Goal: Task Accomplishment & Management: Manage account settings

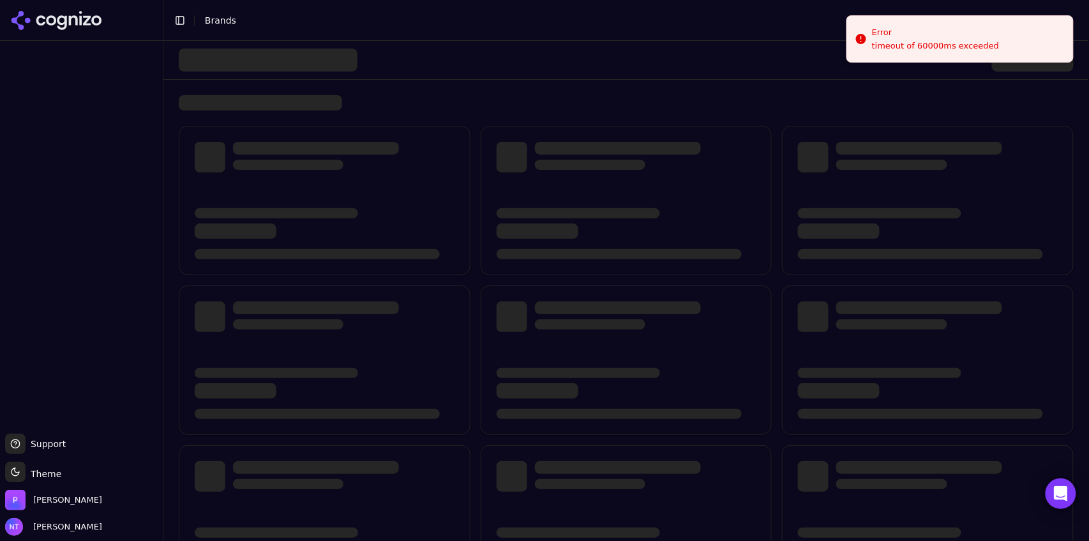
click at [815, 208] on div at bounding box center [879, 213] width 163 height 10
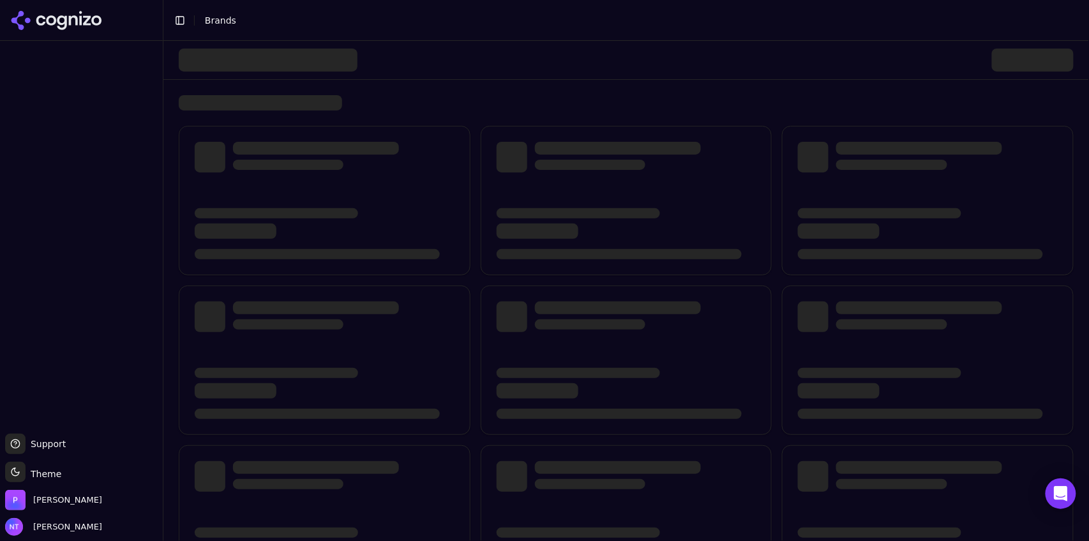
click at [77, 18] on icon at bounding box center [73, 20] width 9 height 10
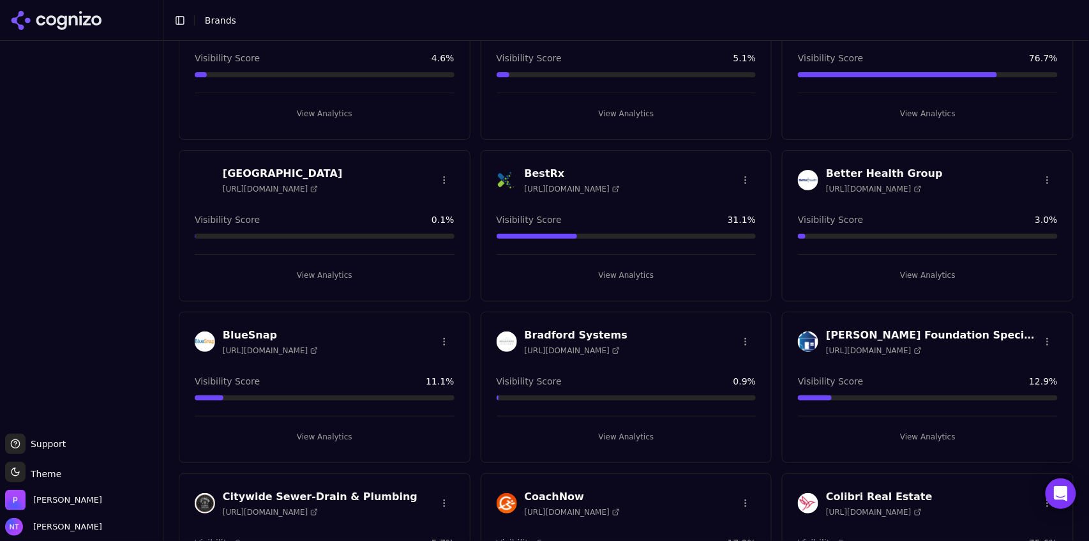
scroll to position [233, 0]
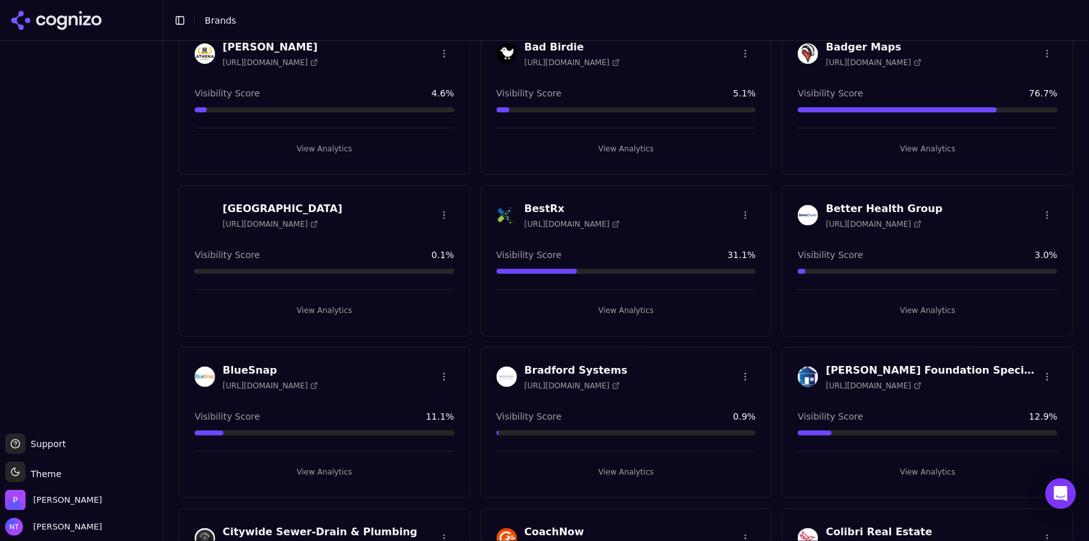
click at [625, 138] on button "View Analytics" at bounding box center [626, 148] width 260 height 20
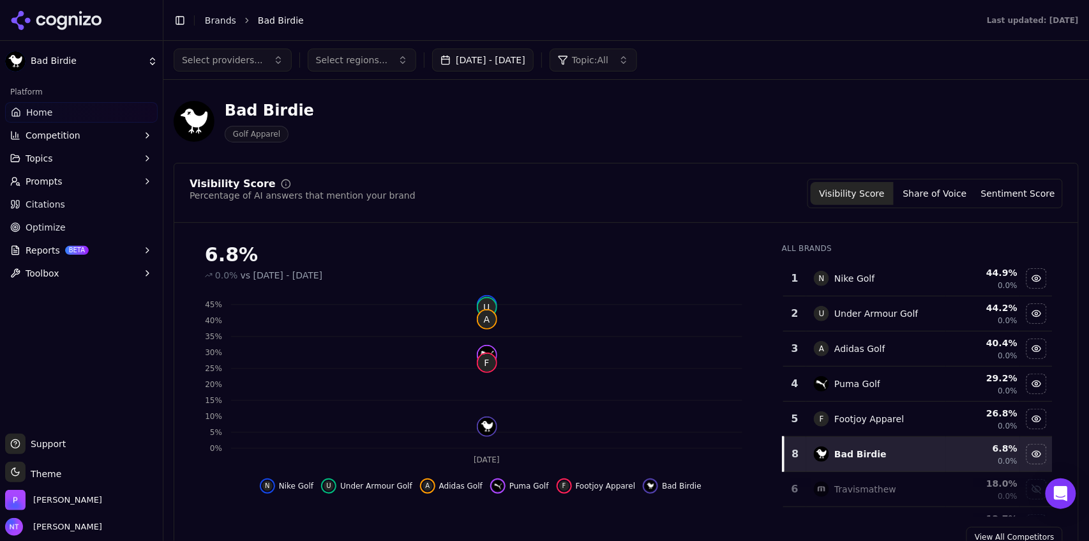
click at [467, 56] on button "Sep 02, 2025 - Oct 02, 2025" at bounding box center [482, 60] width 101 height 23
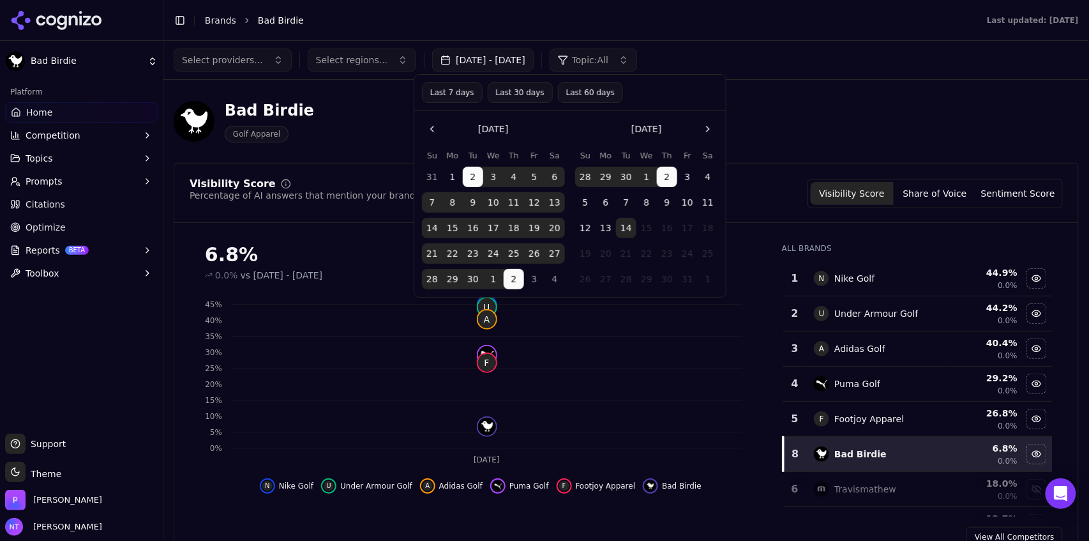
click at [454, 95] on button "Last 7 days" at bounding box center [452, 92] width 61 height 20
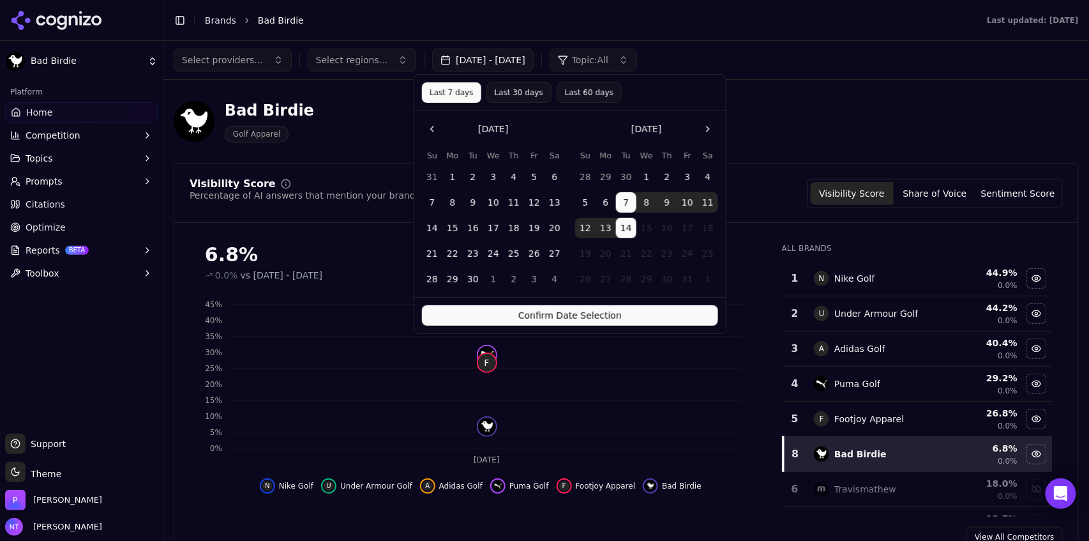
click at [626, 313] on button "Confirm Date Selection" at bounding box center [570, 315] width 296 height 20
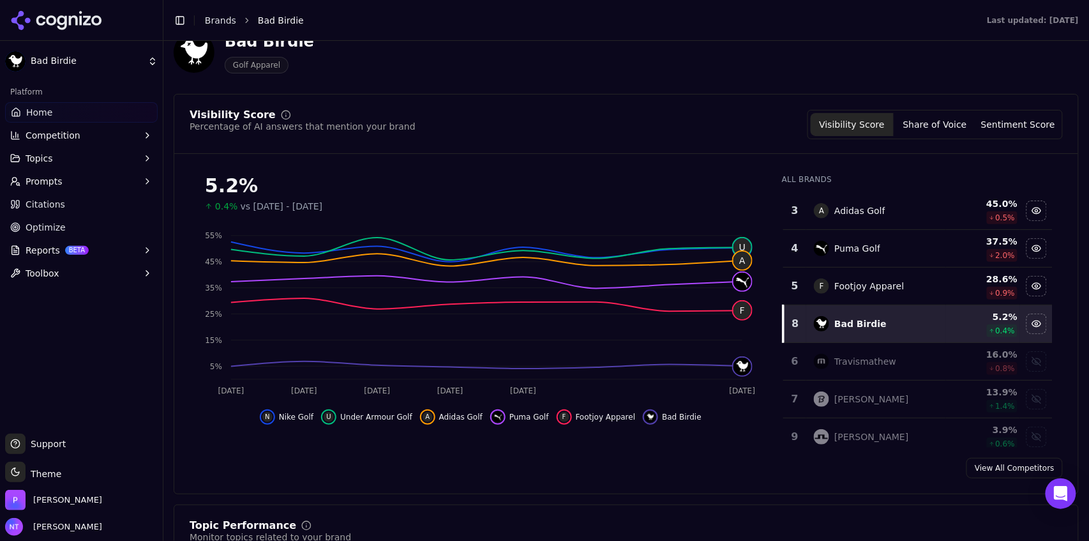
scroll to position [84, 0]
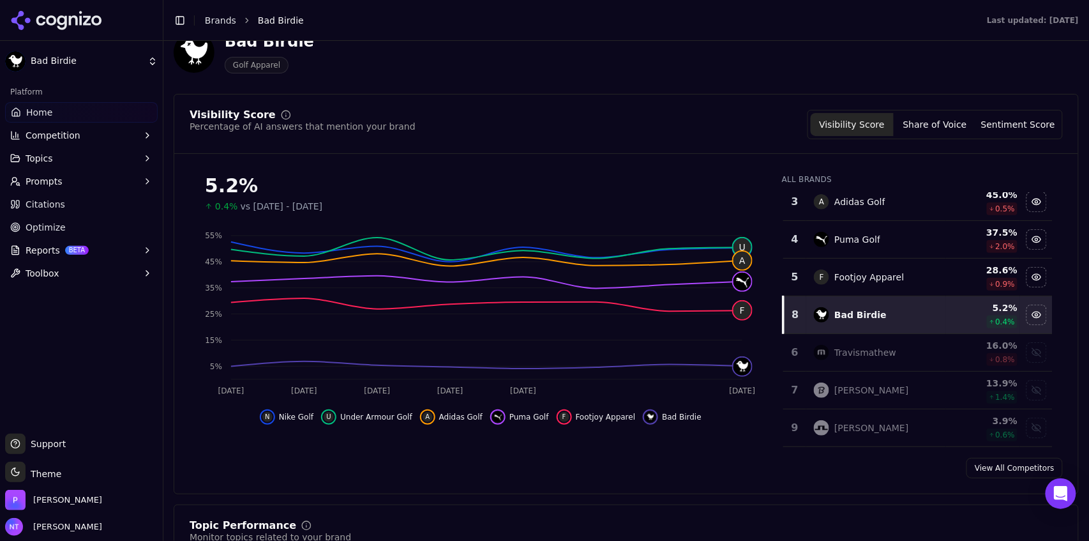
click at [1046, 288] on div "All Brands 1 N Nike Golf 49.1 % 4.4 % 2 U Under Armour Golf 48.9 % 5.2 % 3 A Ad…" at bounding box center [917, 305] width 291 height 283
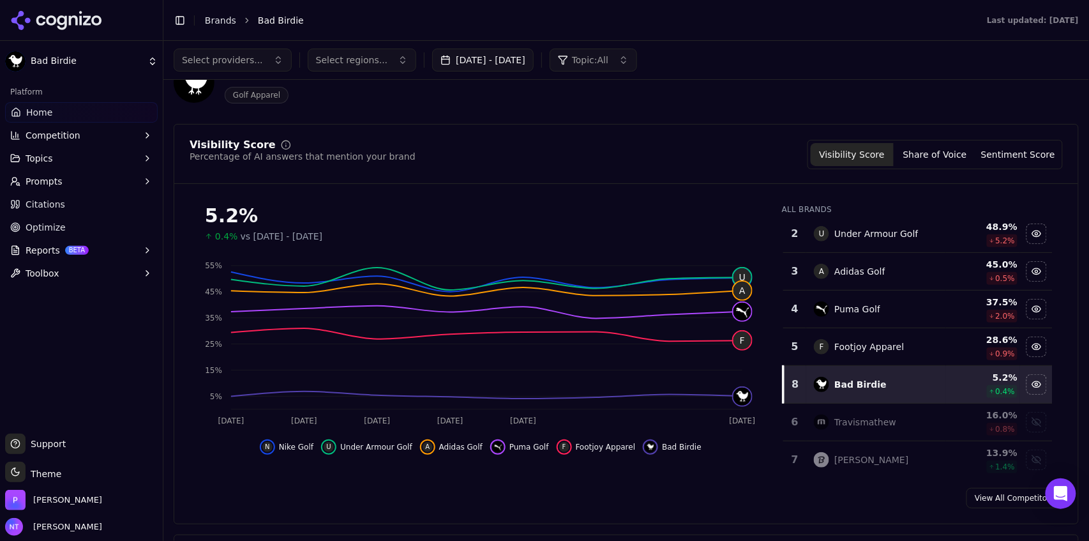
scroll to position [33, 0]
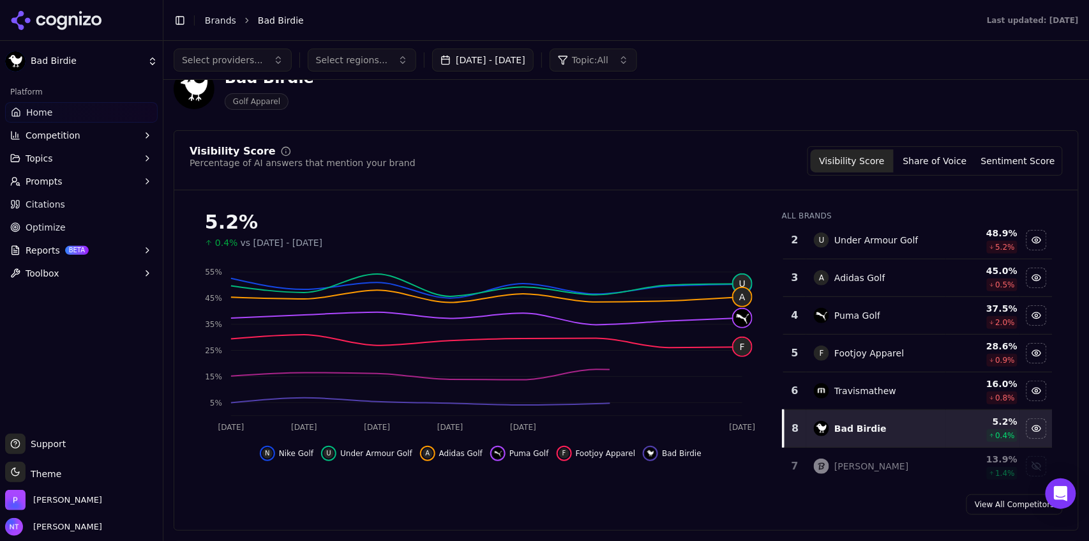
click at [851, 456] on td "Peter Millar" at bounding box center [875, 466] width 139 height 38
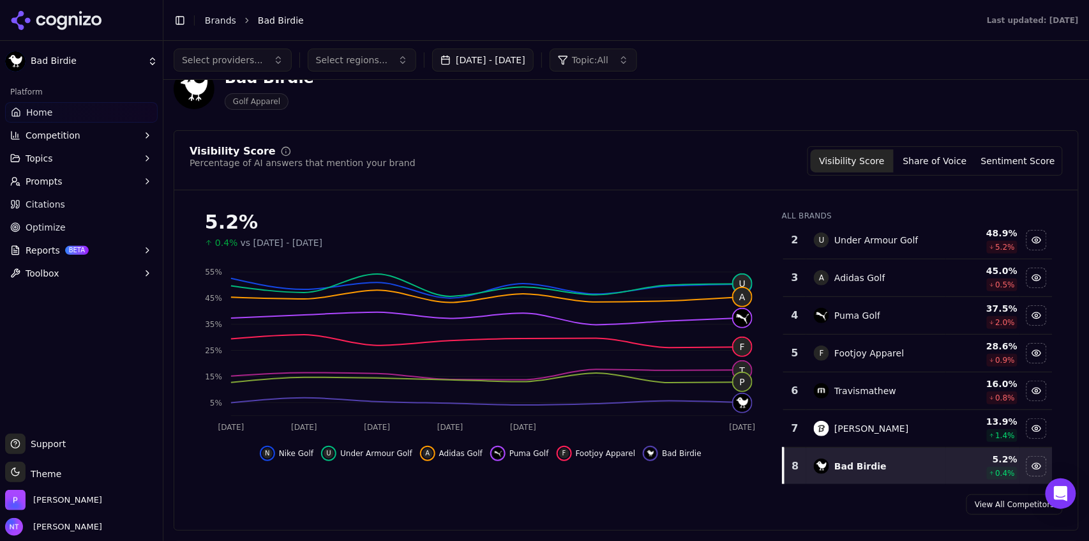
scroll to position [56, 0]
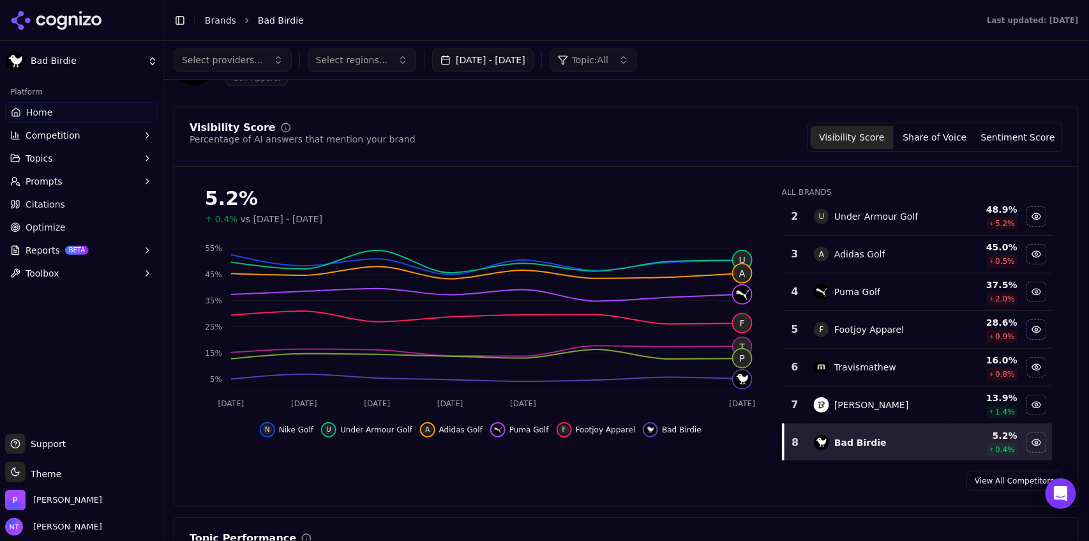
click at [239, 61] on span "Select providers..." at bounding box center [222, 60] width 81 height 13
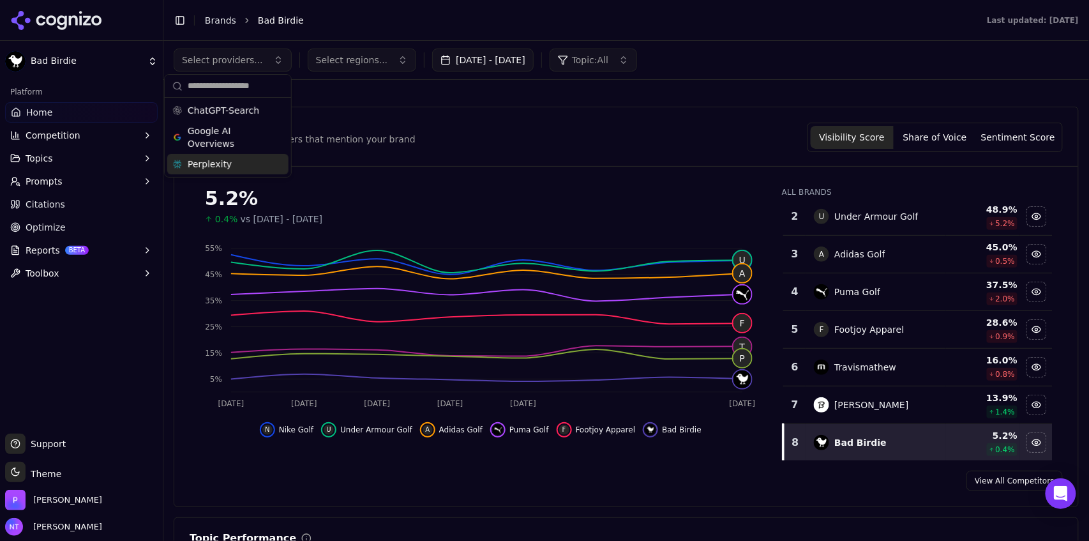
click at [212, 167] on span "Perplexity" at bounding box center [210, 164] width 44 height 13
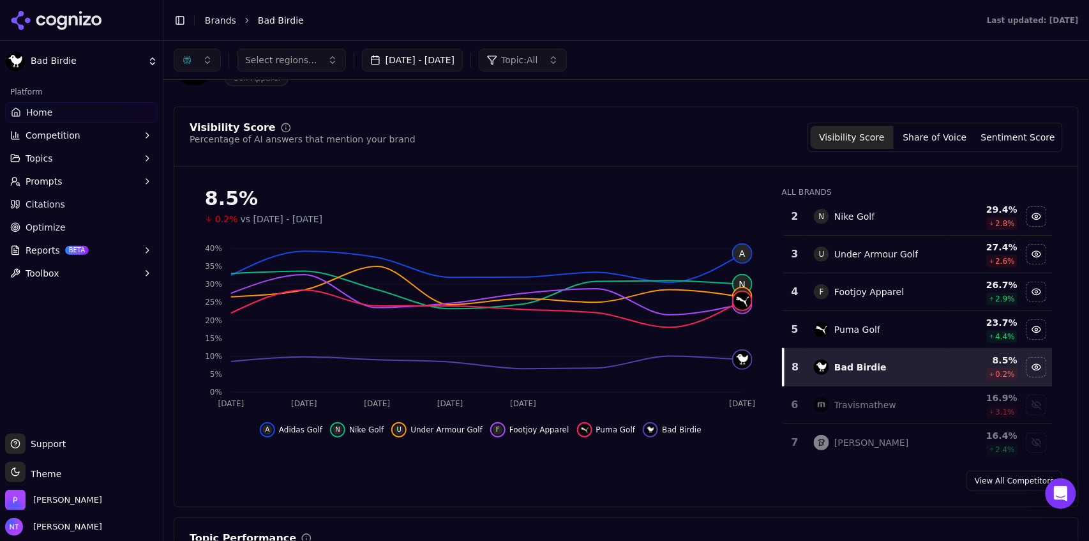
scroll to position [55, 0]
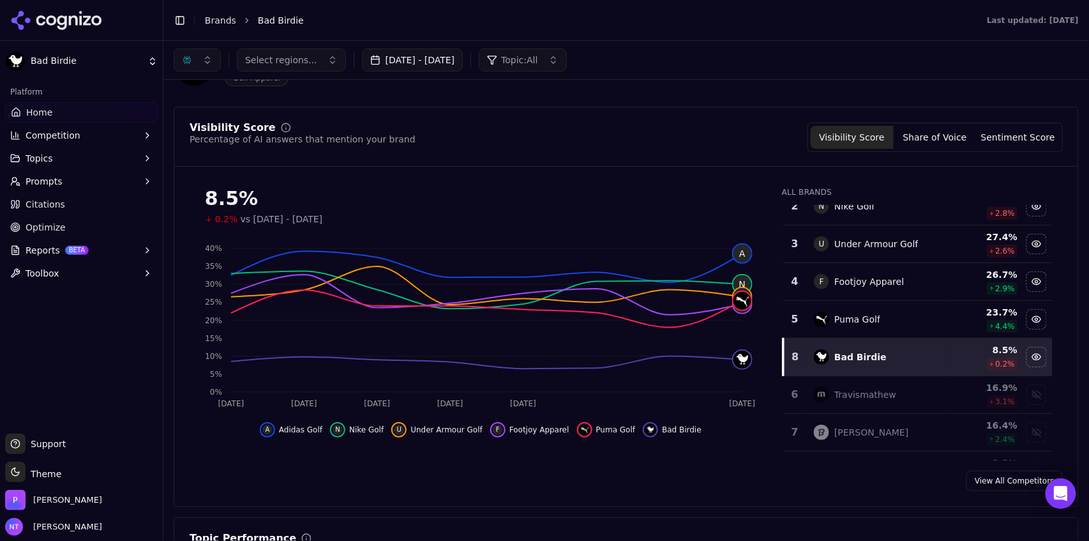
click at [186, 66] on button "button" at bounding box center [197, 60] width 47 height 23
click at [181, 142] on span "Google AI Overviews" at bounding box center [197, 137] width 80 height 26
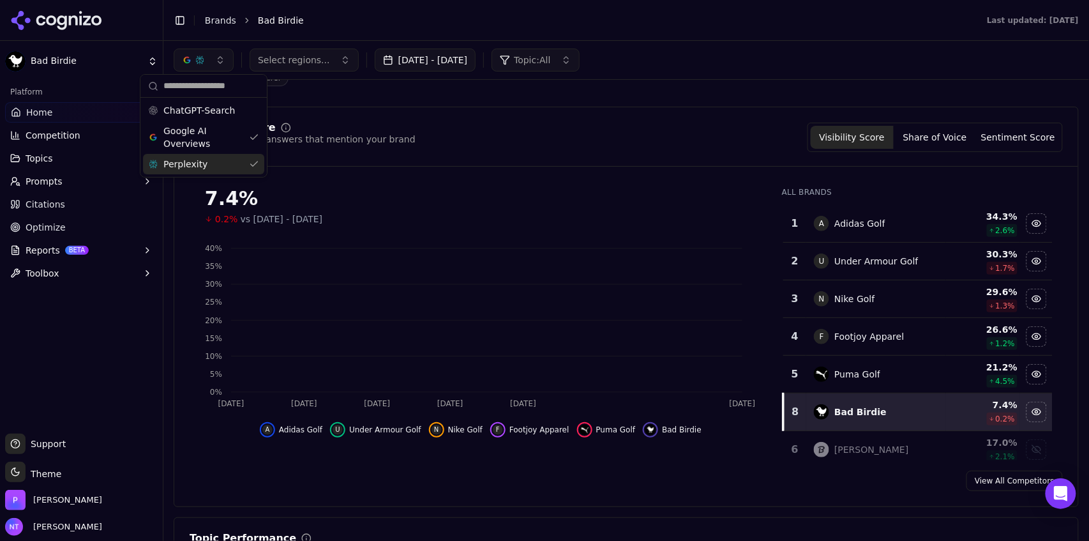
click at [181, 160] on span "Perplexity" at bounding box center [185, 164] width 44 height 13
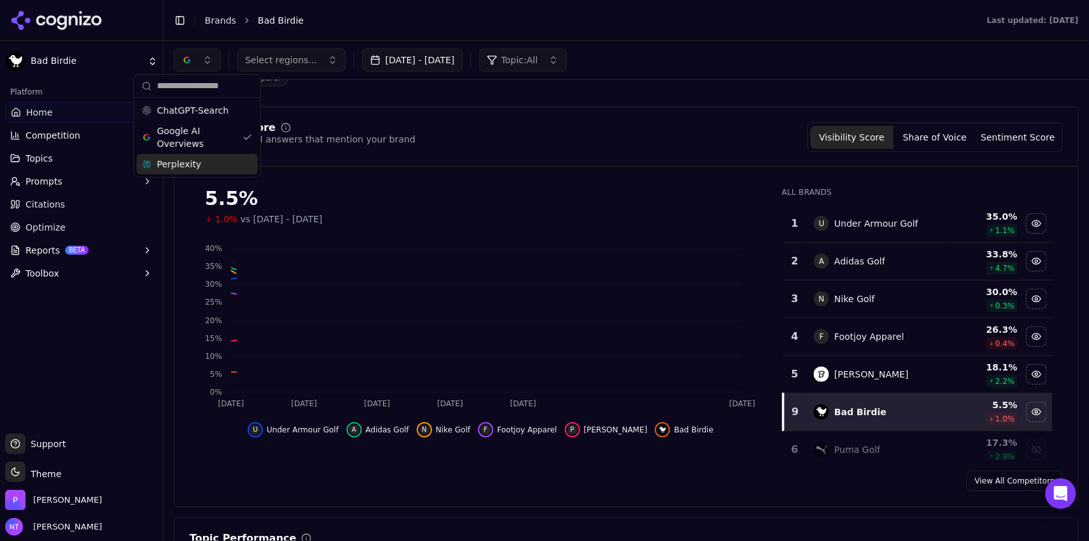
click at [697, 51] on div "Select regions... Oct 07, 2025 - Oct 14, 2025 Topic: All" at bounding box center [626, 60] width 905 height 23
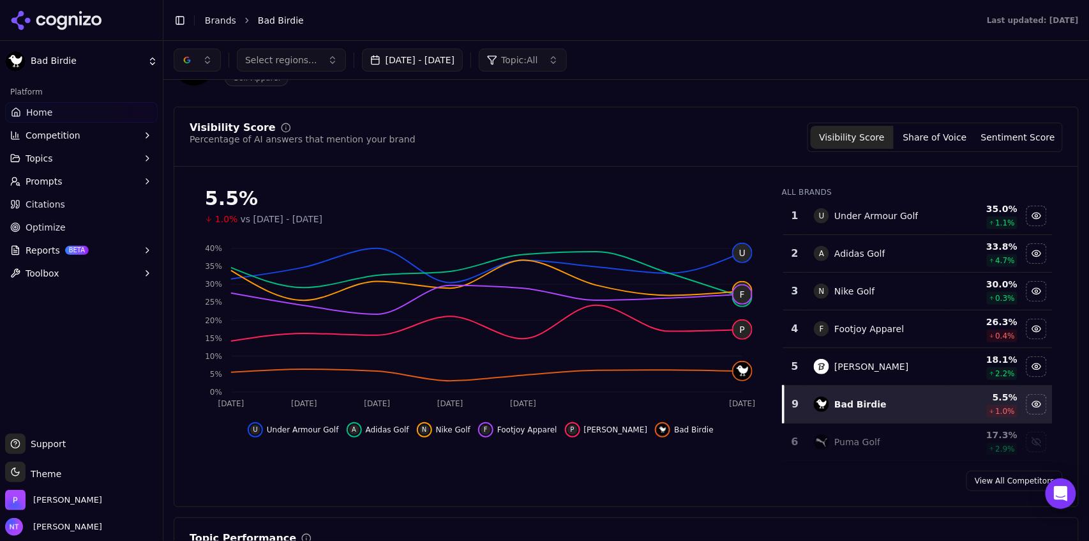
scroll to position [0, 0]
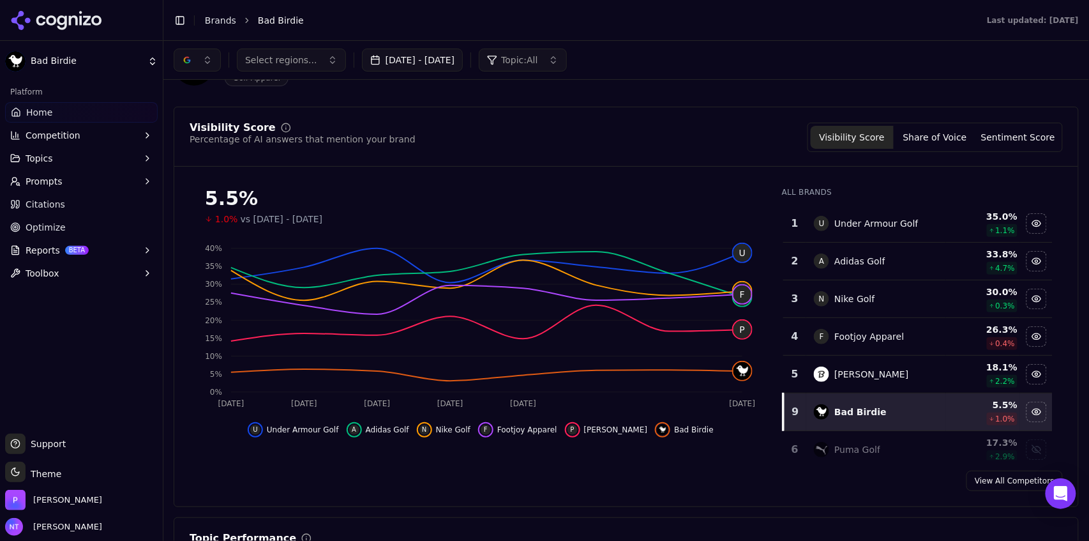
click at [200, 57] on button "button" at bounding box center [197, 60] width 47 height 23
click at [199, 106] on span "ChatGPT-Search" at bounding box center [192, 110] width 71 height 13
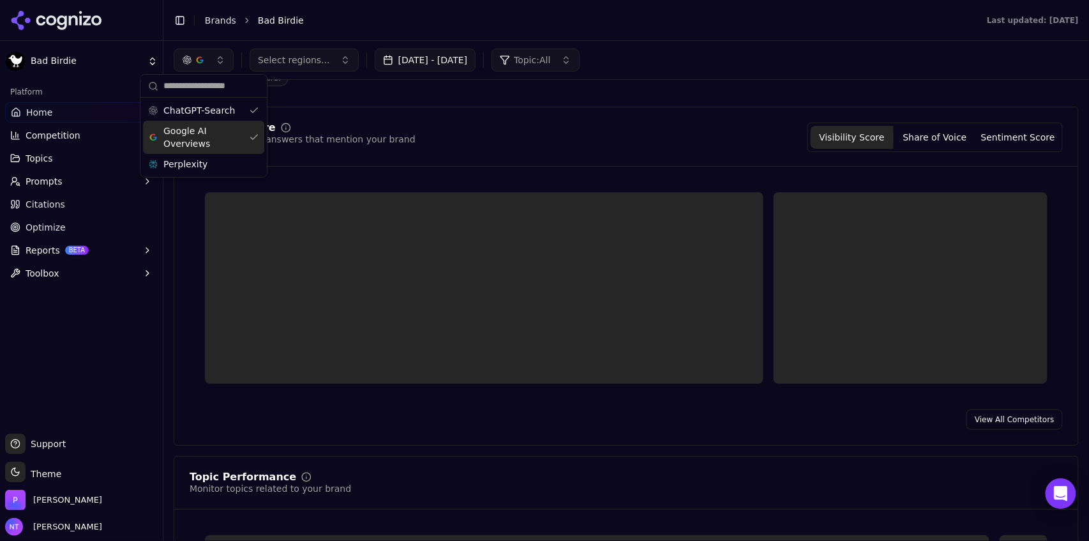
click at [189, 138] on span "Google AI Overviews" at bounding box center [203, 137] width 80 height 26
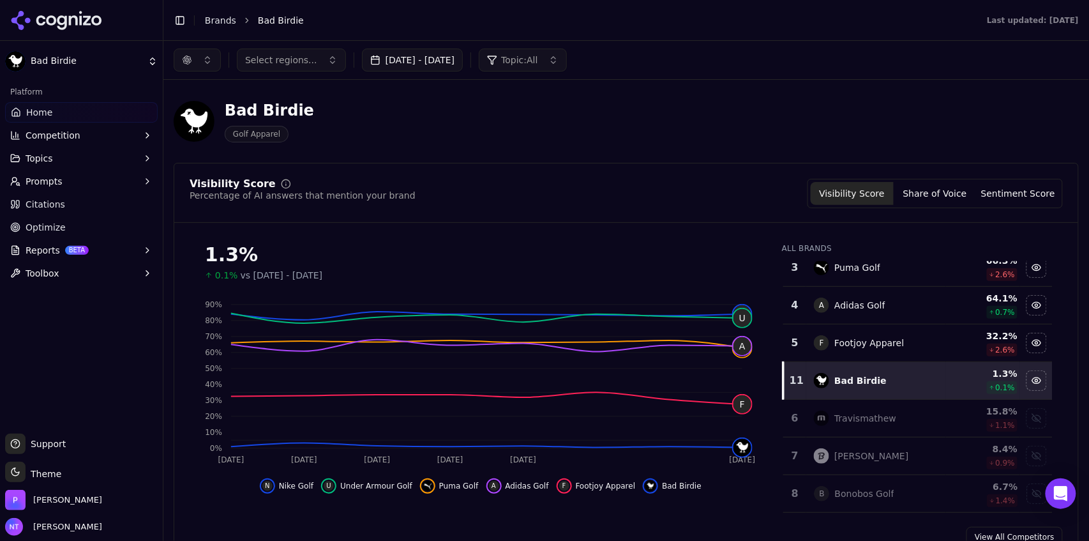
click at [183, 61] on div "button" at bounding box center [187, 60] width 10 height 10
click at [209, 137] on span "Google AI Overviews" at bounding box center [197, 137] width 80 height 26
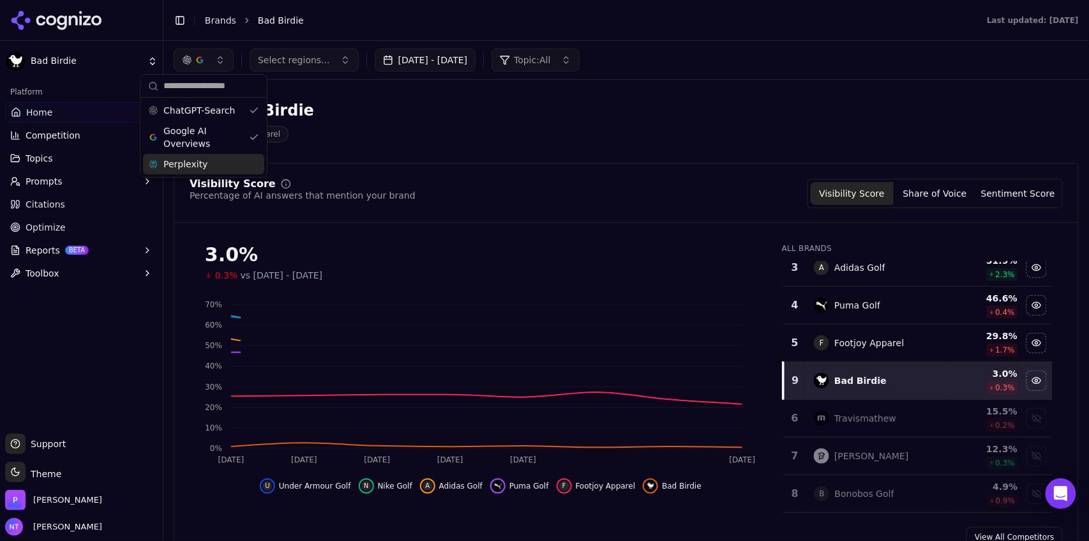
click at [198, 173] on div "Perplexity" at bounding box center [203, 164] width 121 height 20
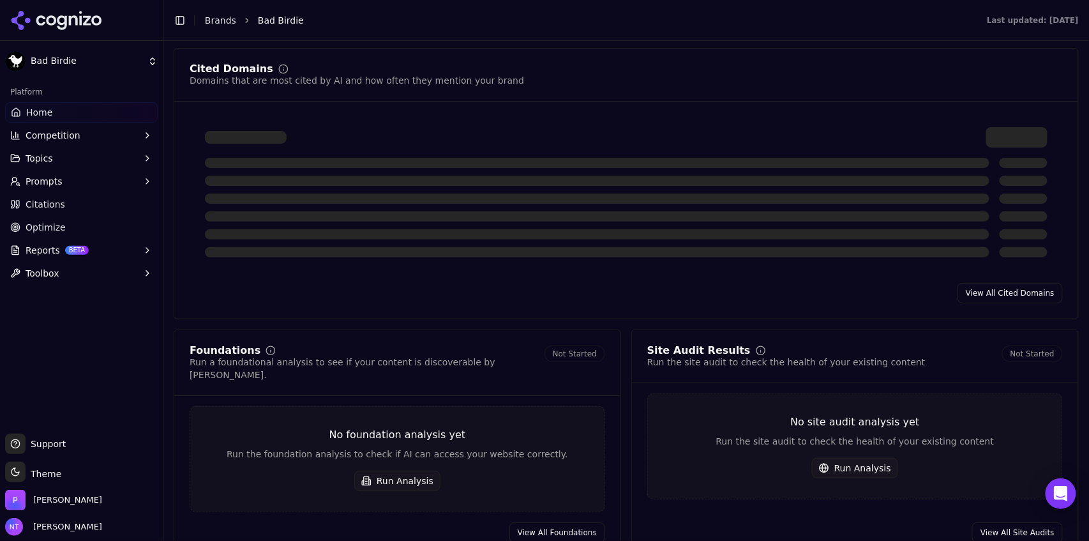
scroll to position [1329, 0]
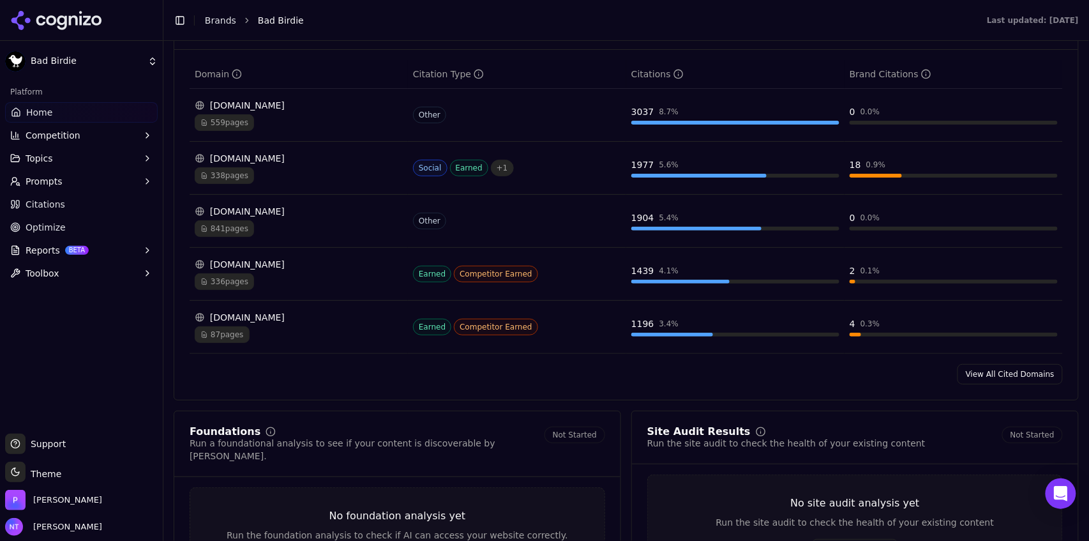
click at [1012, 382] on link "View All Cited Domains" at bounding box center [1009, 374] width 105 height 20
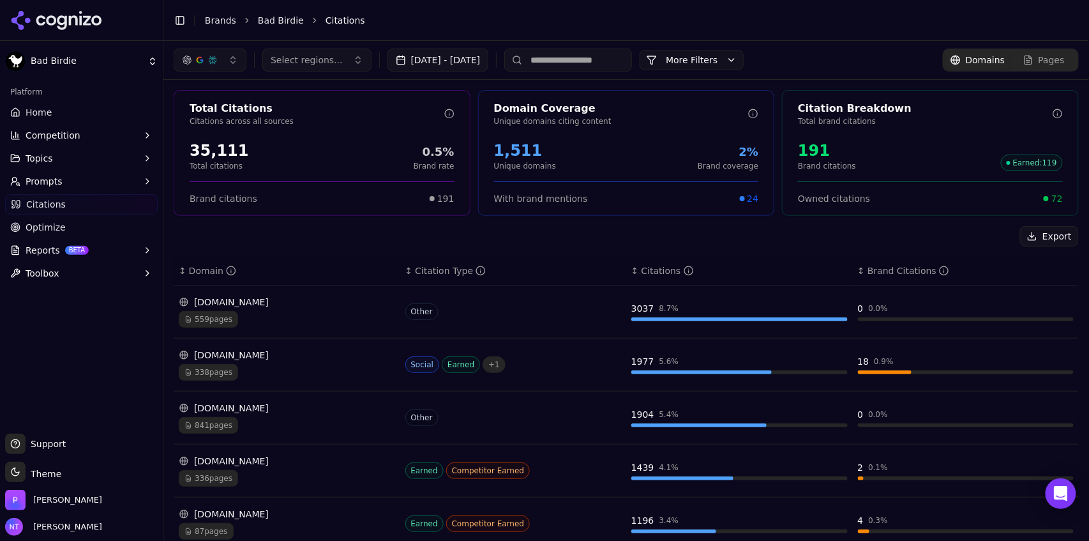
click at [602, 65] on input at bounding box center [568, 60] width 128 height 23
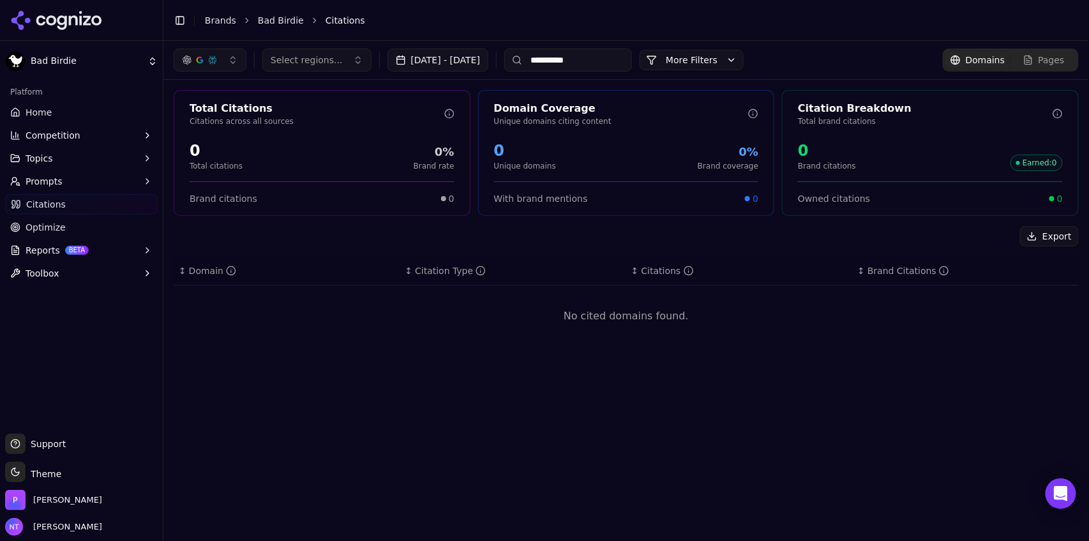
click at [578, 61] on input "**********" at bounding box center [568, 60] width 128 height 23
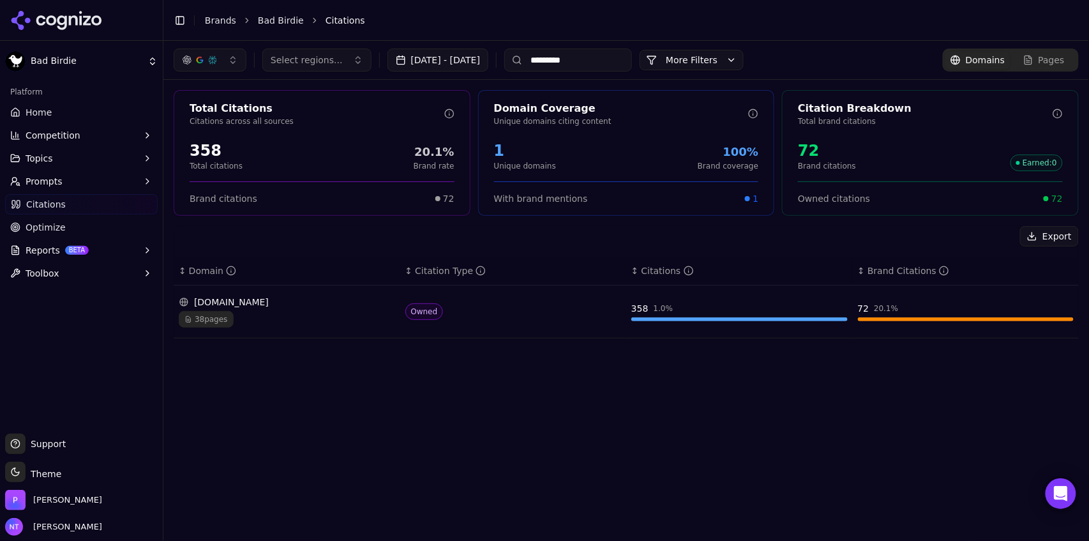
click at [600, 66] on input "*********" at bounding box center [568, 60] width 128 height 23
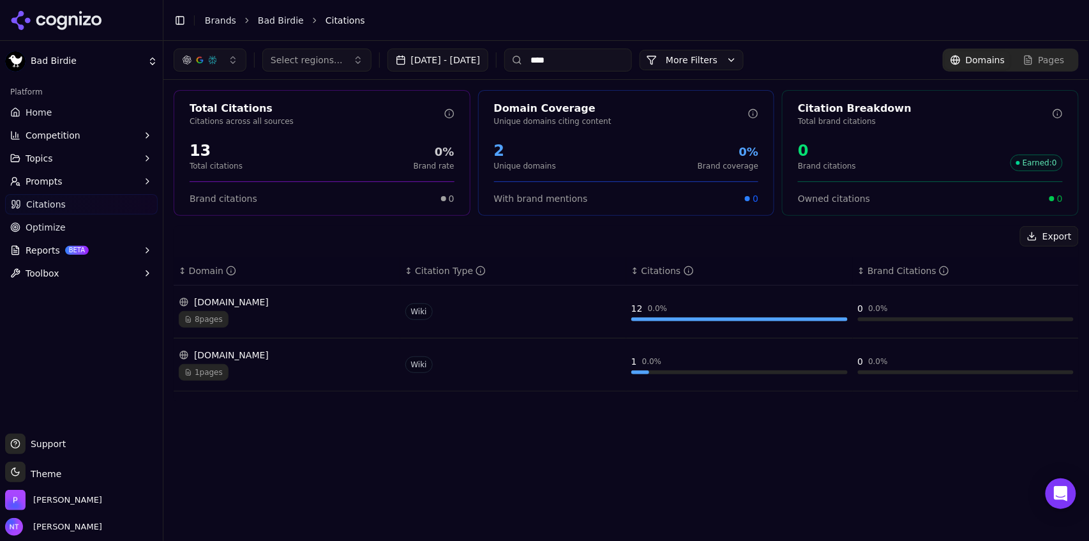
click at [323, 313] on div "8 pages" at bounding box center [287, 319] width 216 height 17
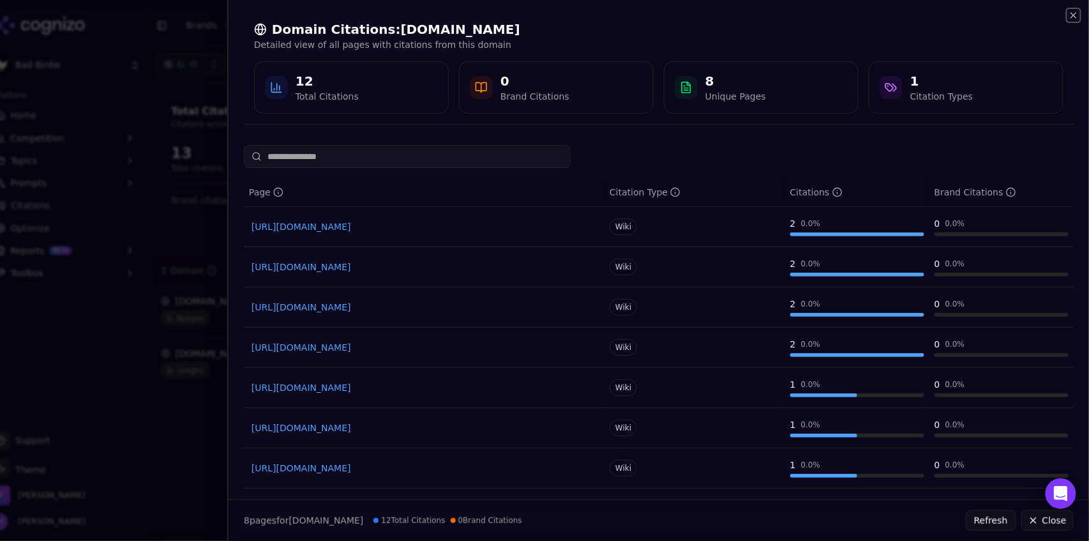
click at [1073, 16] on icon "button" at bounding box center [1073, 15] width 5 height 5
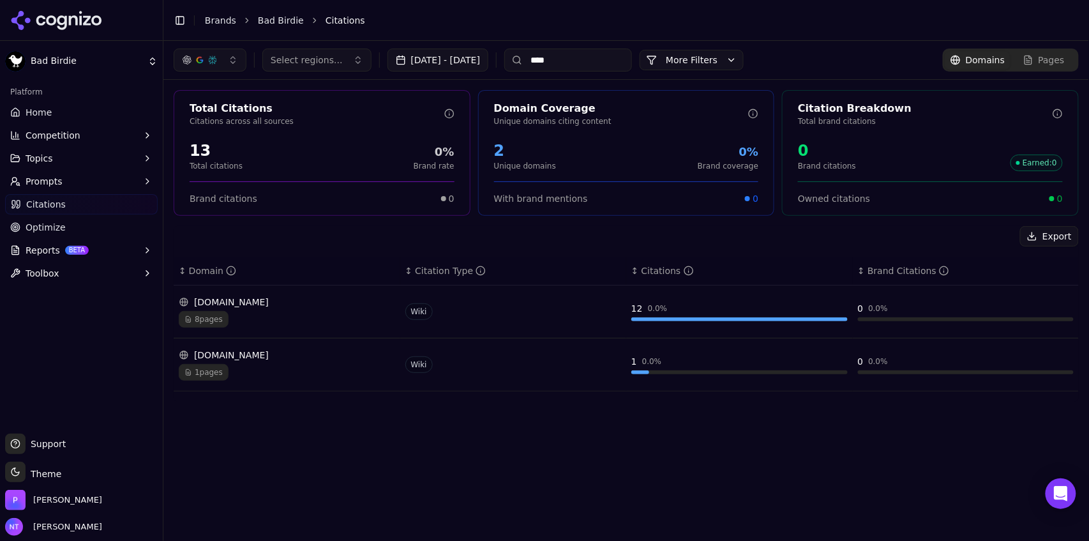
click at [1029, 60] on div "Pages" at bounding box center [1043, 60] width 41 height 13
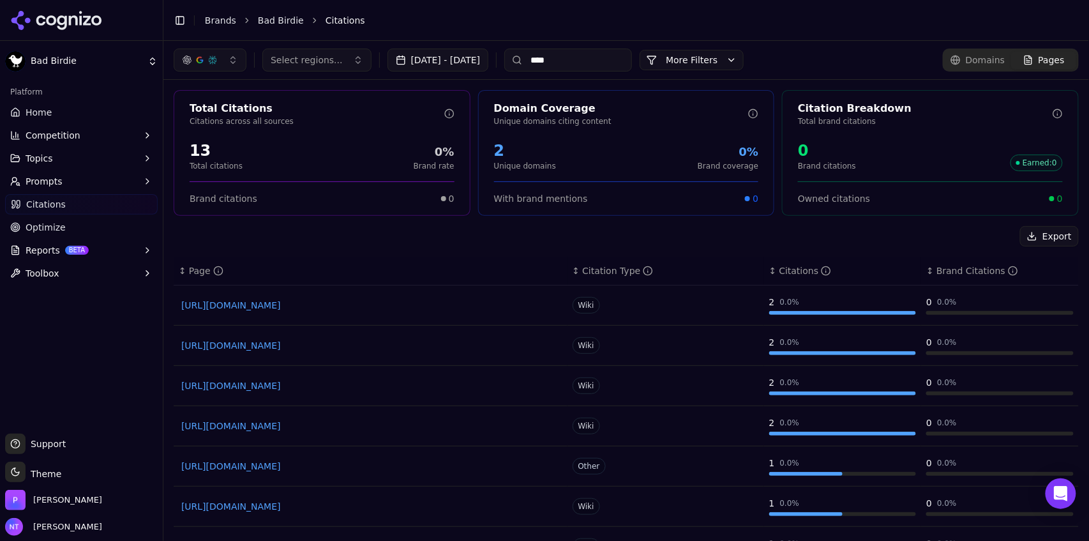
click at [573, 57] on input "****" at bounding box center [568, 60] width 128 height 23
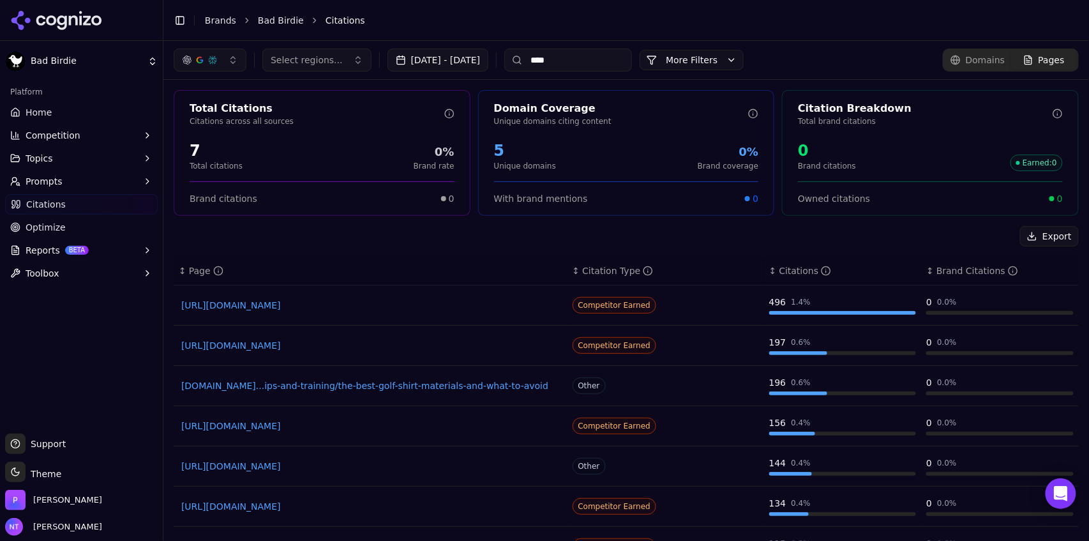
click at [381, 308] on link "https://menshealth.com/style/g40682085/best-golf-shirts" at bounding box center [370, 305] width 378 height 13
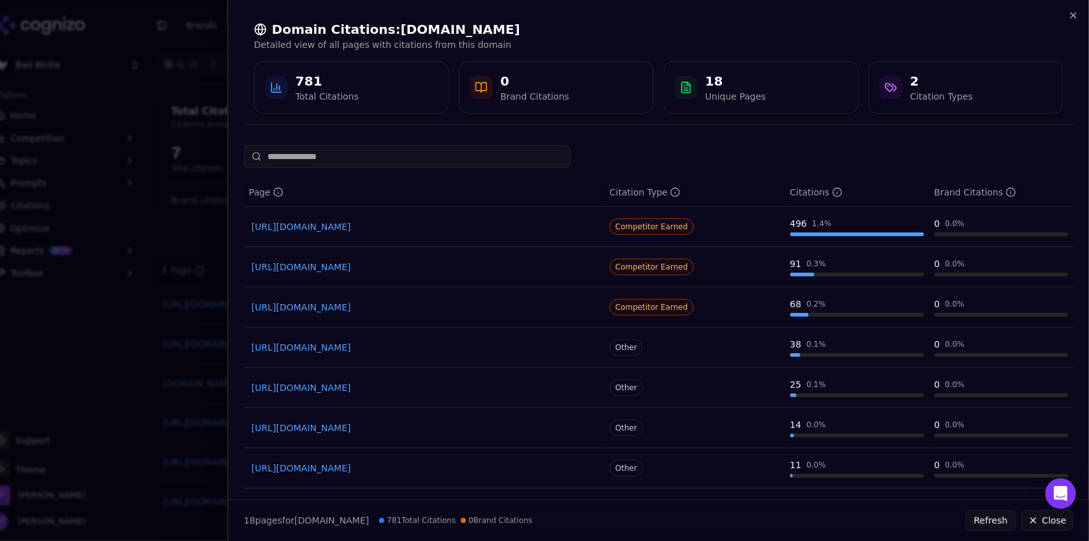
click at [431, 226] on link "https://menshealth.com/style/g40682085/best-golf-shirts" at bounding box center [423, 226] width 345 height 13
click at [1079, 11] on icon "button" at bounding box center [1073, 15] width 10 height 10
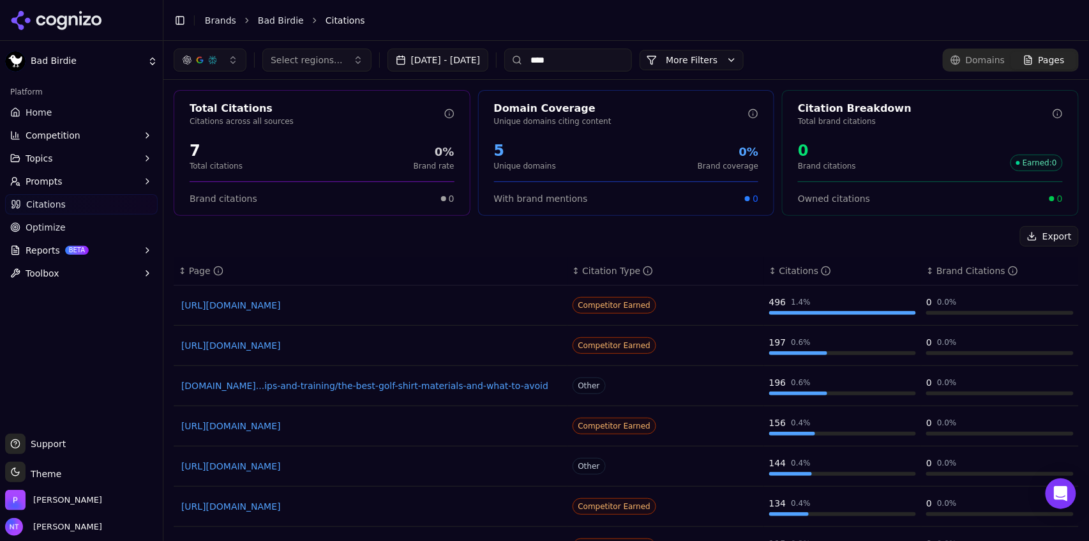
click at [402, 345] on link "https://forbes.com/sites/forbes-personal-shopper/article/best-golf-polo-shirt" at bounding box center [370, 345] width 378 height 13
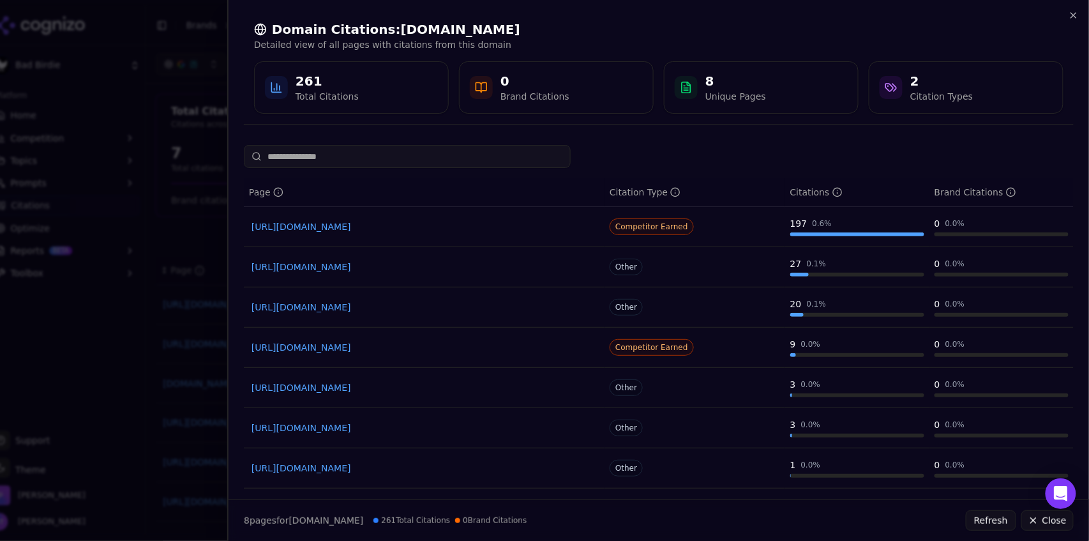
click at [403, 227] on link "https://forbes.com/sites/forbes-personal-shopper/article/best-golf-polo-shirt" at bounding box center [423, 226] width 345 height 13
click at [1075, 15] on icon "button" at bounding box center [1073, 15] width 10 height 10
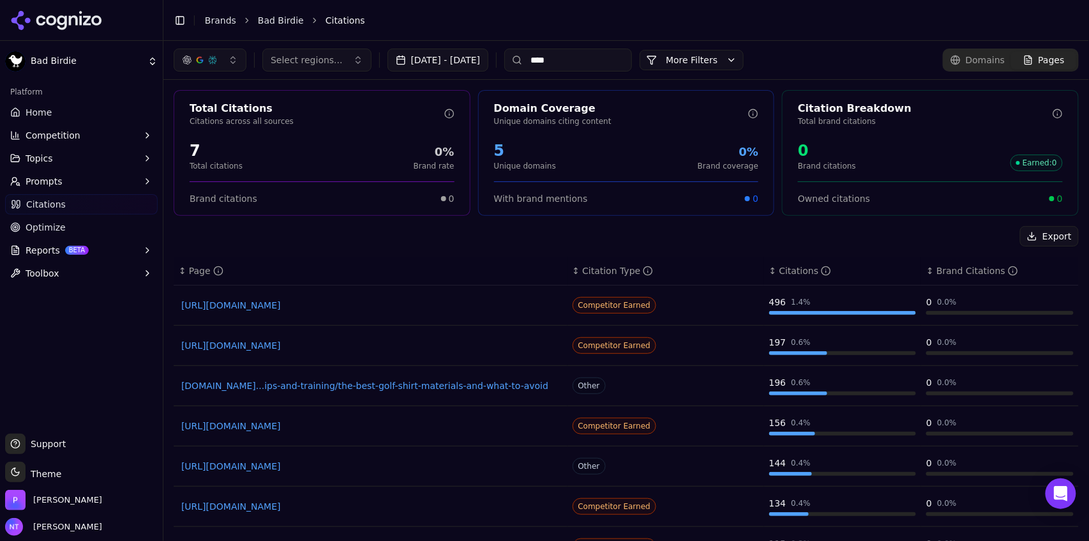
click at [328, 469] on link "https://golfsidekick.com/gear/best-golf-shirts-for-hot-weather" at bounding box center [370, 465] width 378 height 13
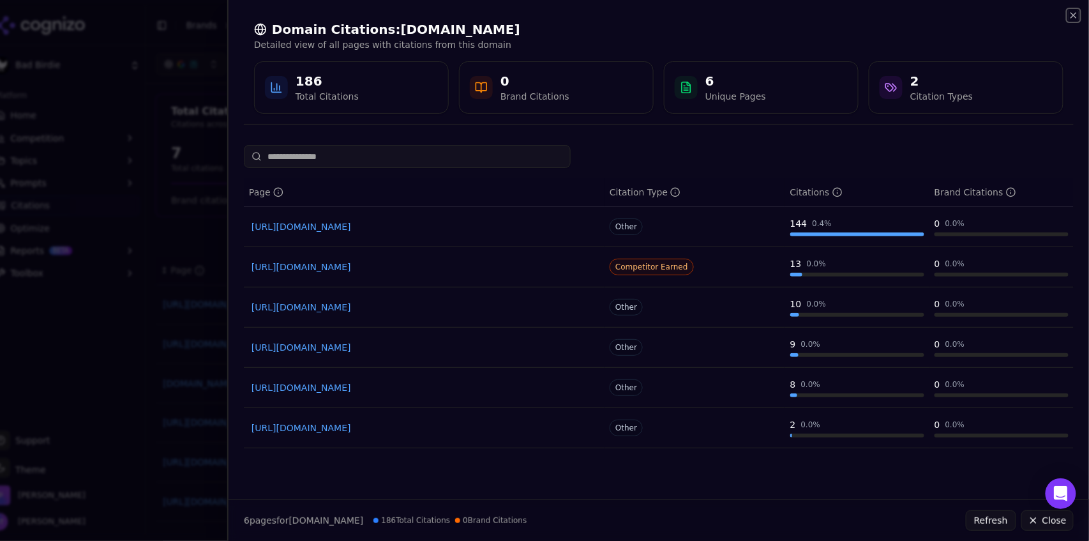
click at [1079, 17] on icon "button" at bounding box center [1073, 15] width 10 height 10
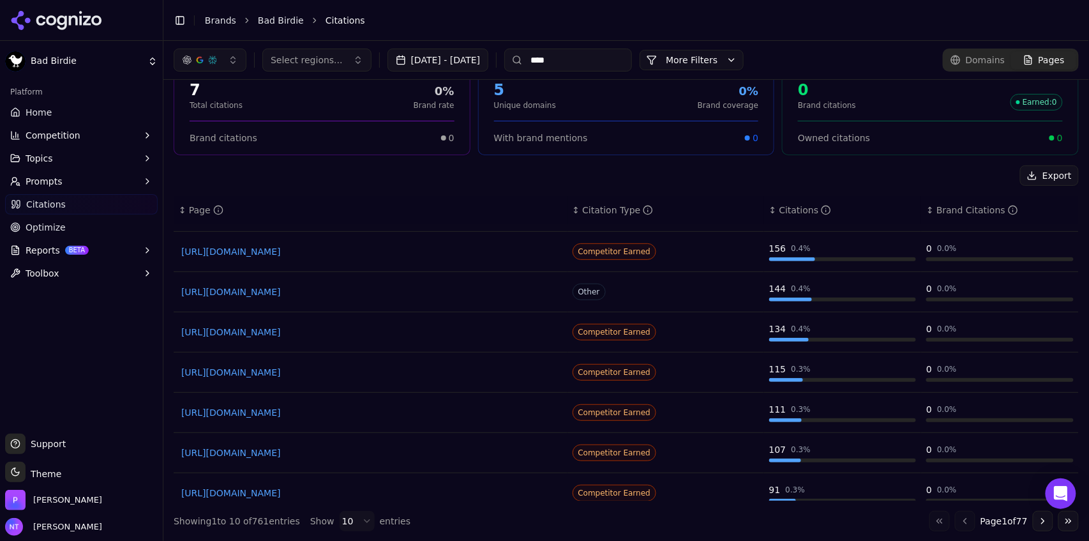
scroll to position [125, 0]
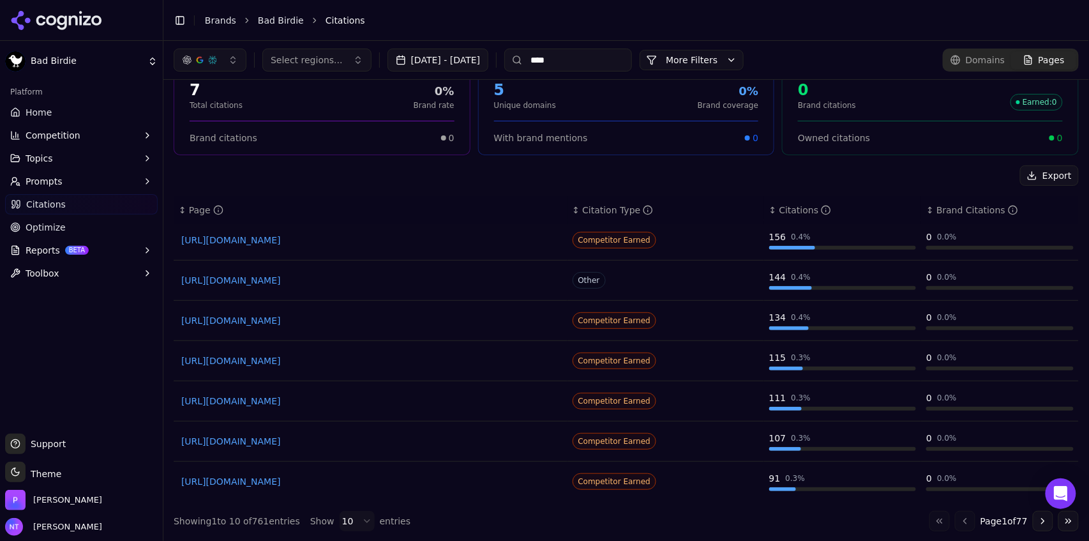
click at [338, 438] on link "https://glenmuir.com/news/the-best-golf-shirts-for-sweaty-golfers" at bounding box center [370, 441] width 378 height 13
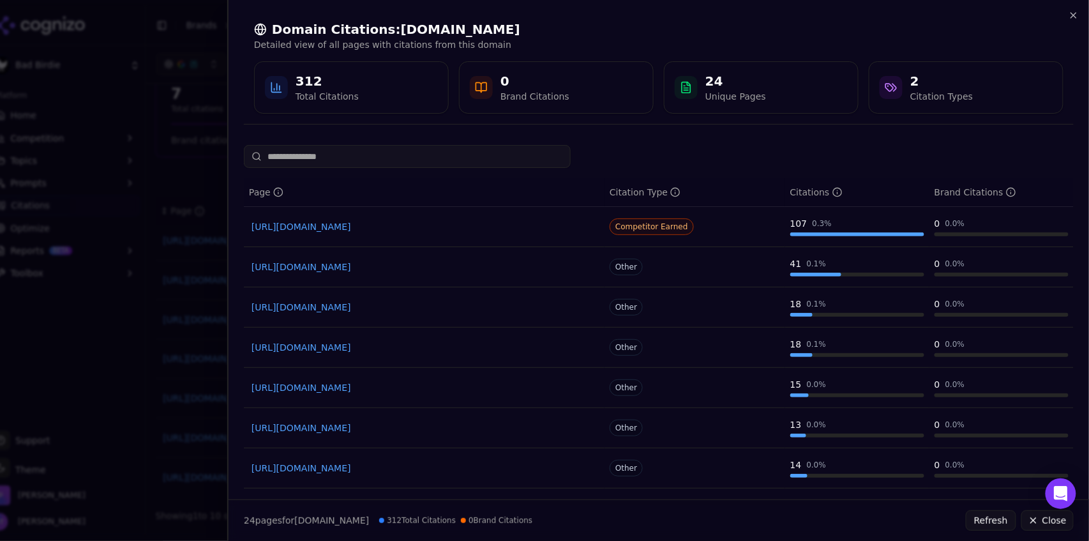
click at [438, 272] on link "https://glenmuir.com/news/sustainable-golf-clothing-brand" at bounding box center [423, 266] width 345 height 13
click at [350, 225] on link "https://glenmuir.com/news/the-best-golf-shirts-for-sweaty-golfers" at bounding box center [423, 226] width 345 height 13
click at [1072, 13] on icon "button" at bounding box center [1073, 15] width 10 height 10
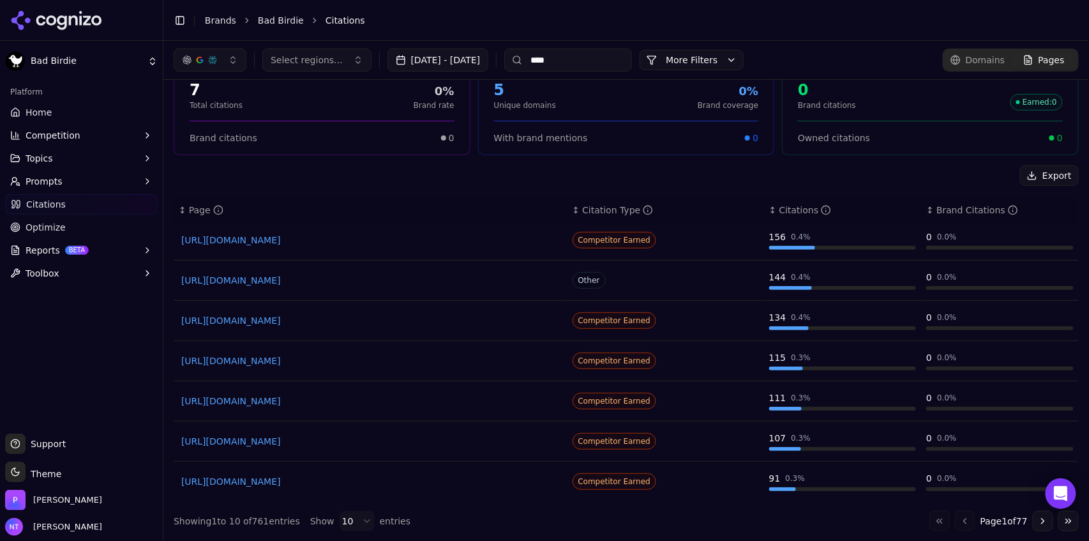
click at [610, 61] on input "****" at bounding box center [568, 60] width 128 height 23
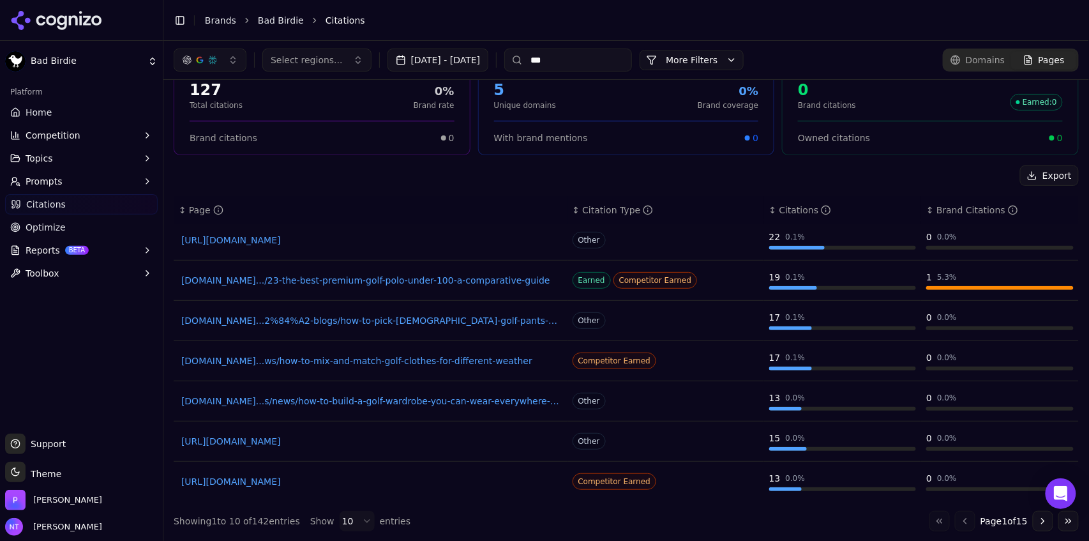
click at [414, 241] on link "https://adidas.com/us/blog/how-to-dress-for-golf-in-cold-weather" at bounding box center [370, 240] width 378 height 13
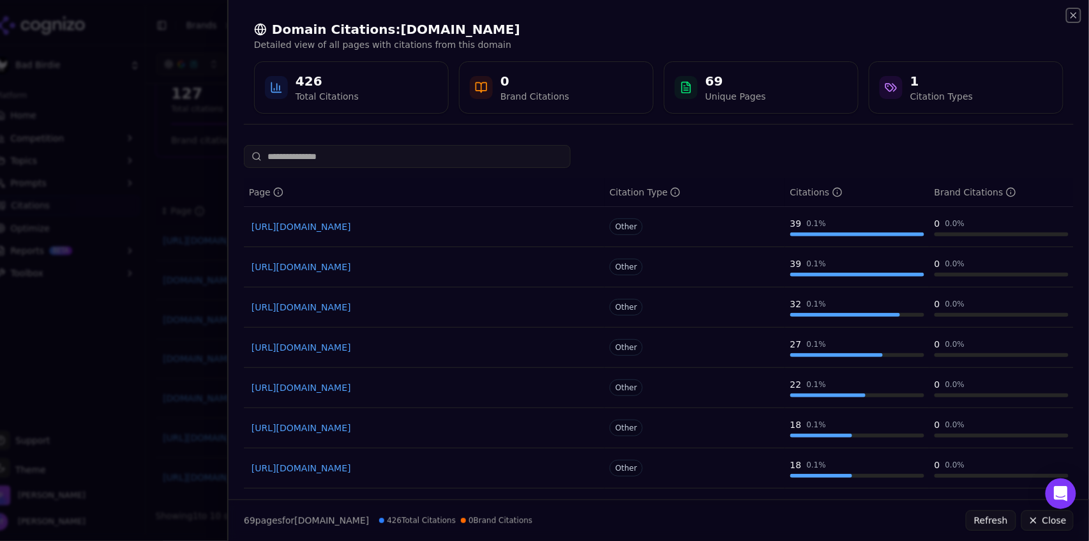
click at [1078, 10] on icon "button" at bounding box center [1073, 15] width 10 height 10
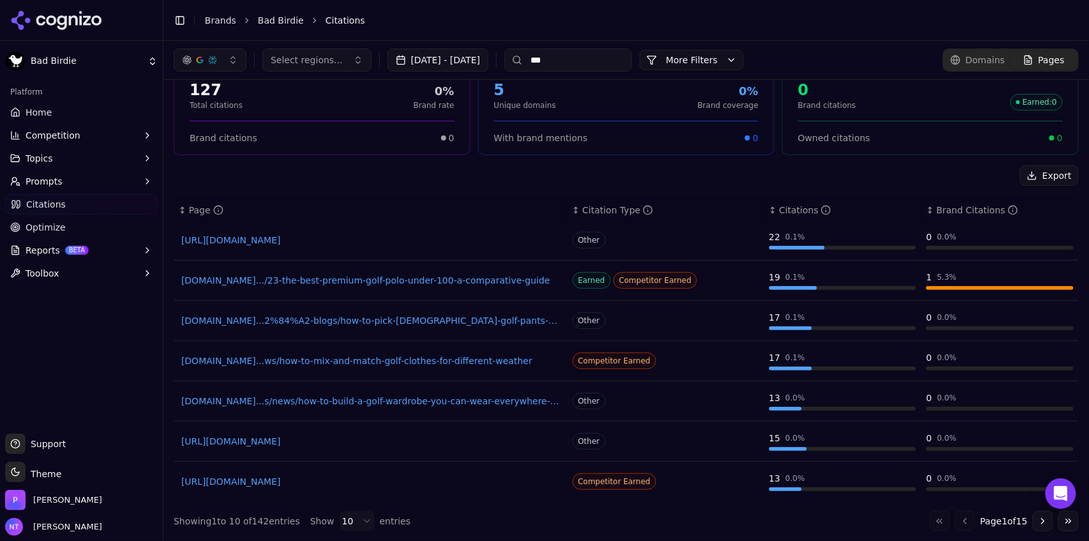
click at [572, 61] on input "***" at bounding box center [568, 60] width 128 height 23
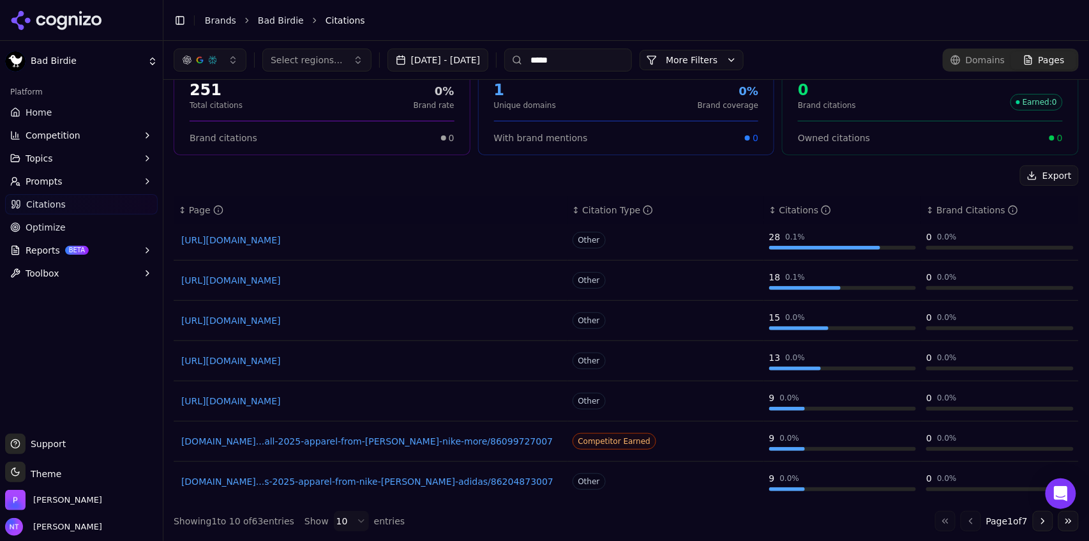
type input "*****"
click at [438, 440] on link "golfweek.usatoday.com...all-2025-apparel-from-peter-millar-nike-more/86099727007" at bounding box center [370, 441] width 378 height 13
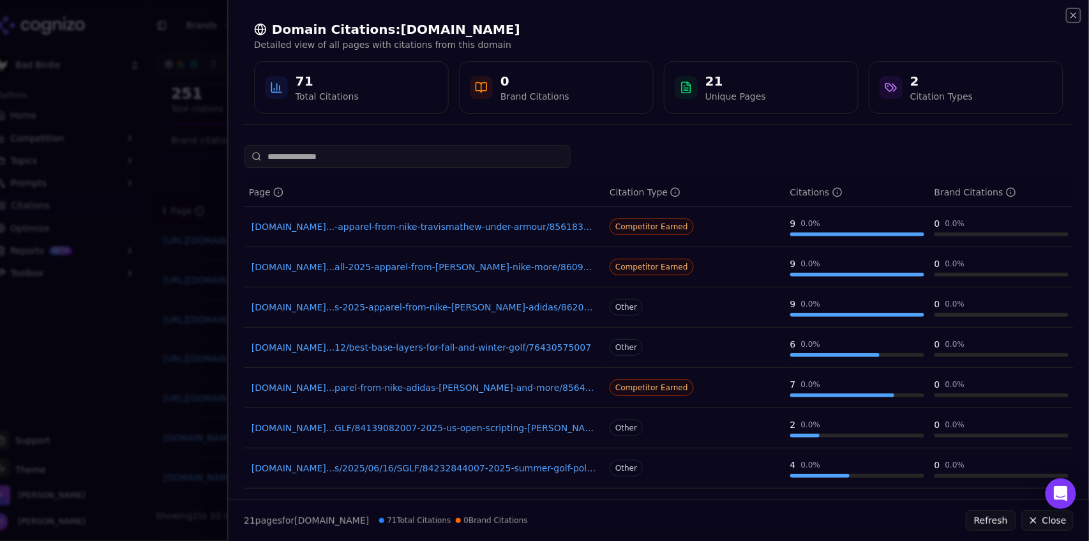
click at [1076, 20] on icon "button" at bounding box center [1073, 15] width 10 height 10
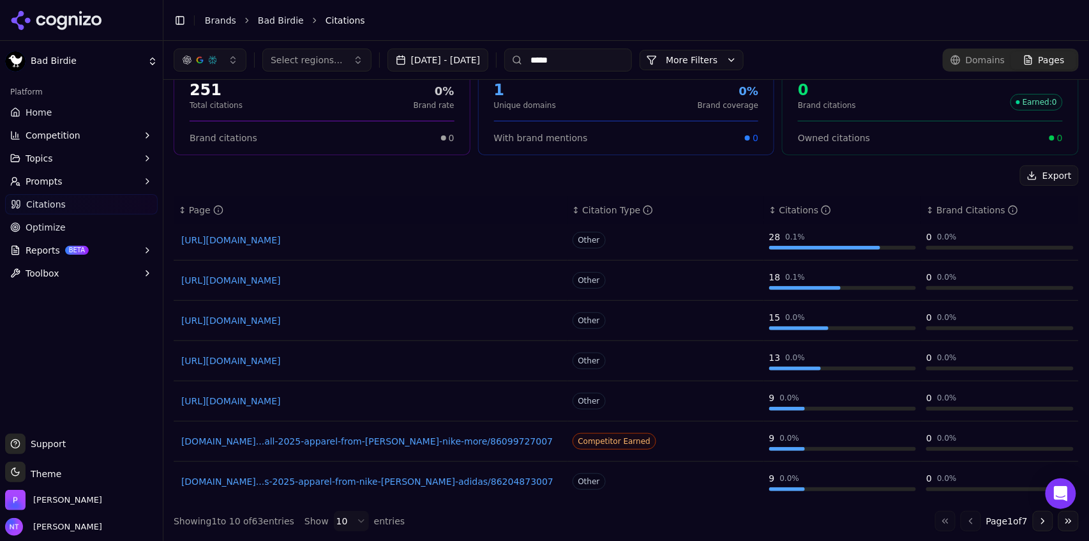
click at [182, 20] on button "Toggle Sidebar" at bounding box center [180, 20] width 18 height 18
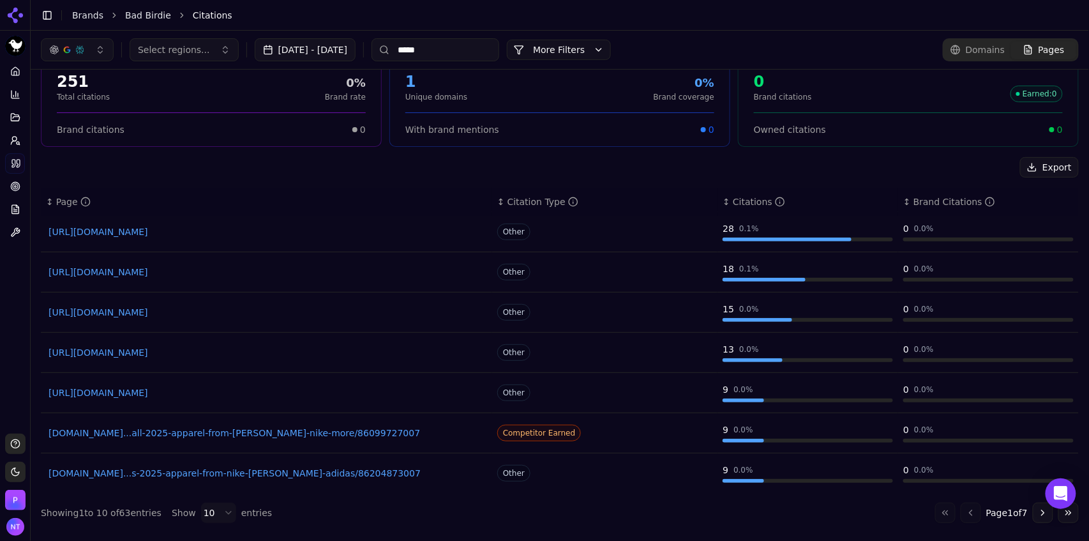
scroll to position [58, 0]
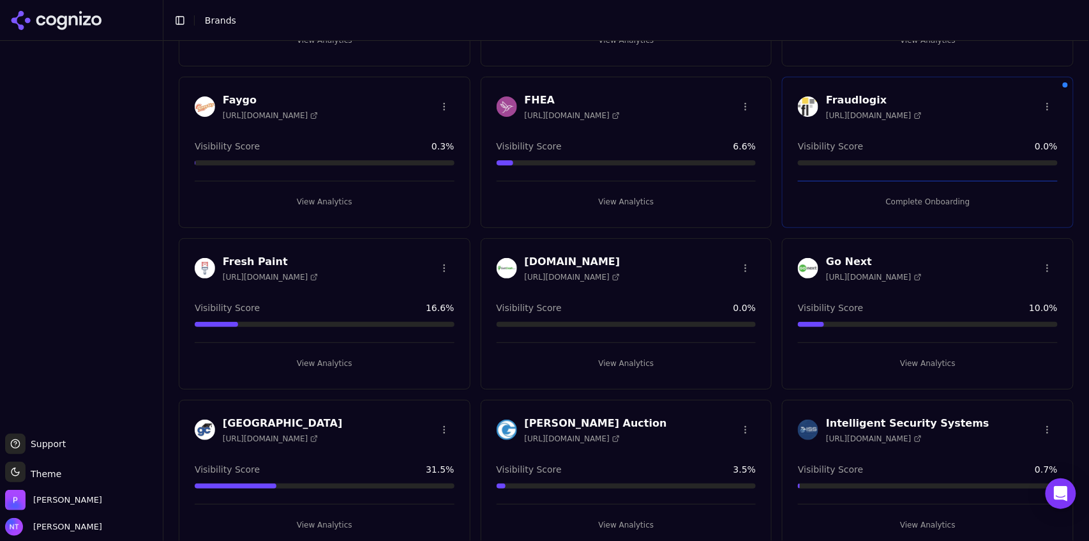
scroll to position [1313, 0]
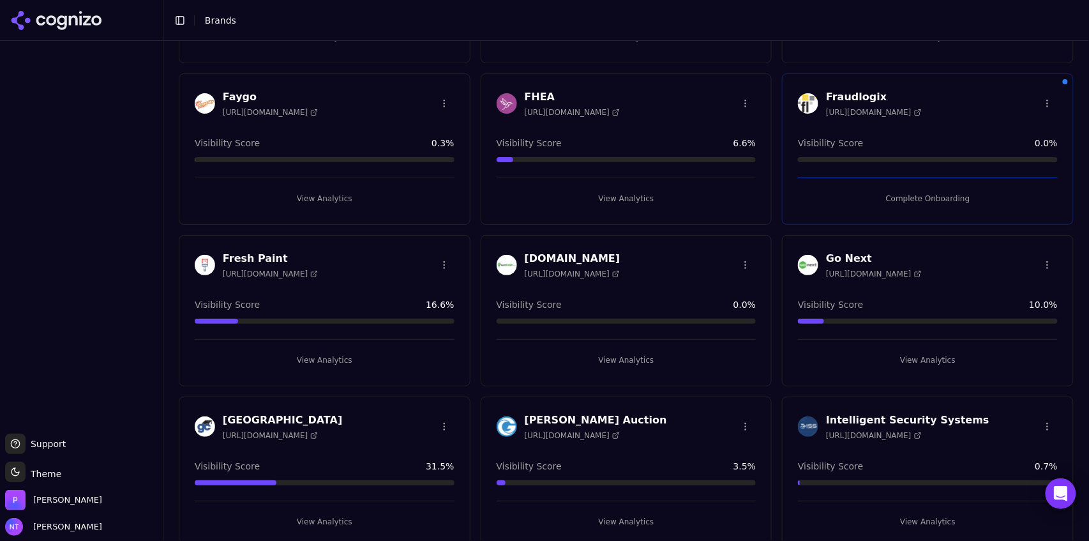
click at [615, 358] on button "View Analytics" at bounding box center [626, 360] width 260 height 20
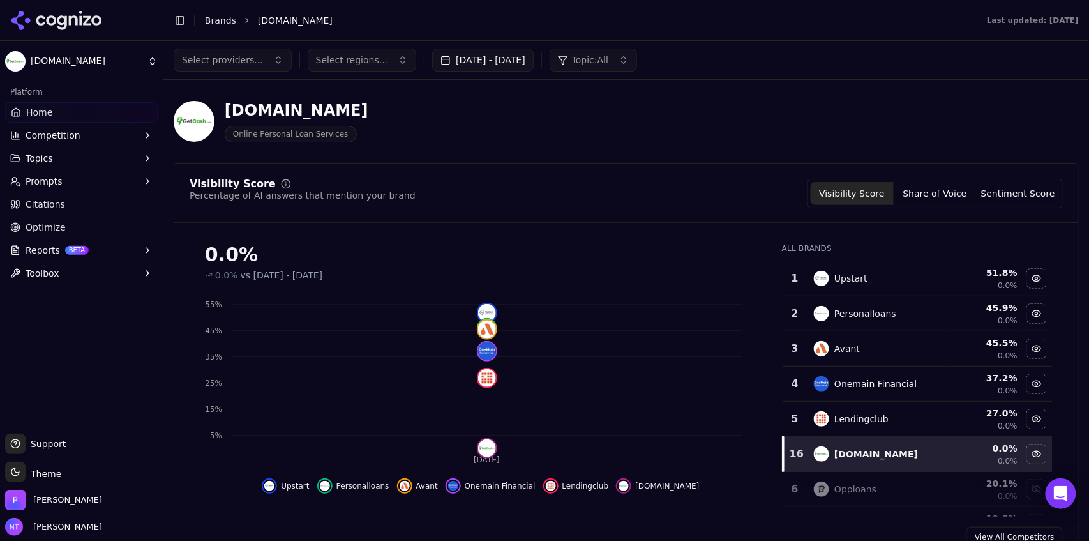
click at [184, 10] on header "Toggle Sidebar Brands GetCash.com Last updated: October 14th, 2025" at bounding box center [625, 20] width 925 height 41
click at [463, 51] on button "Sep 13, 2025 - Oct 13, 2025" at bounding box center [482, 60] width 101 height 23
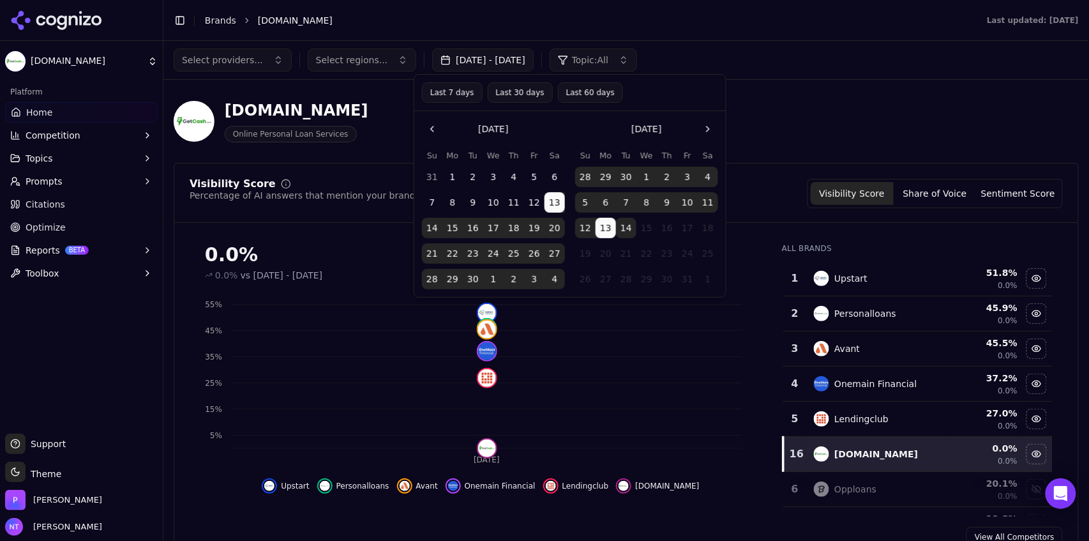
click at [445, 100] on button "Last 7 days" at bounding box center [452, 92] width 61 height 20
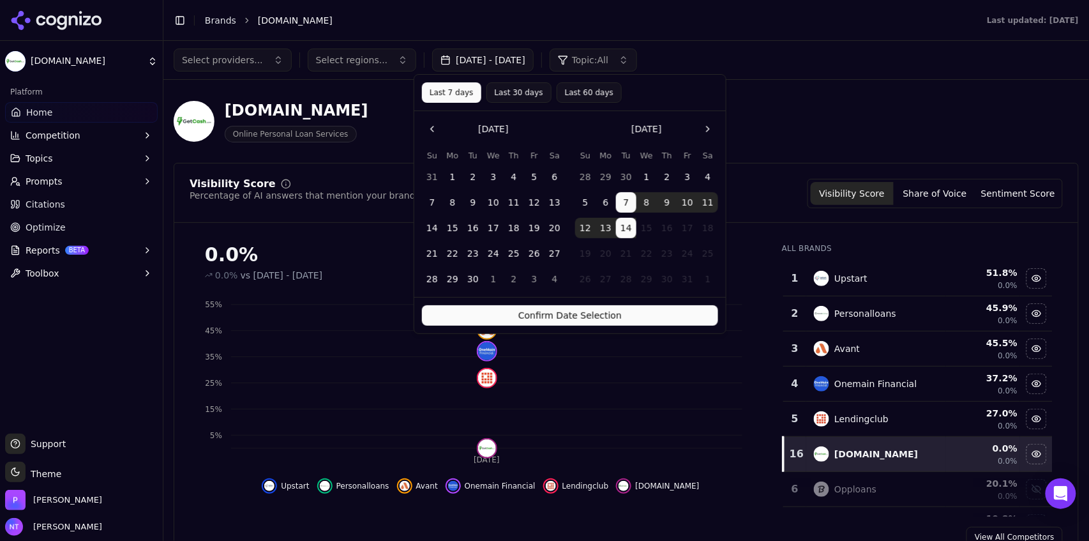
click at [544, 313] on button "Confirm Date Selection" at bounding box center [570, 315] width 296 height 20
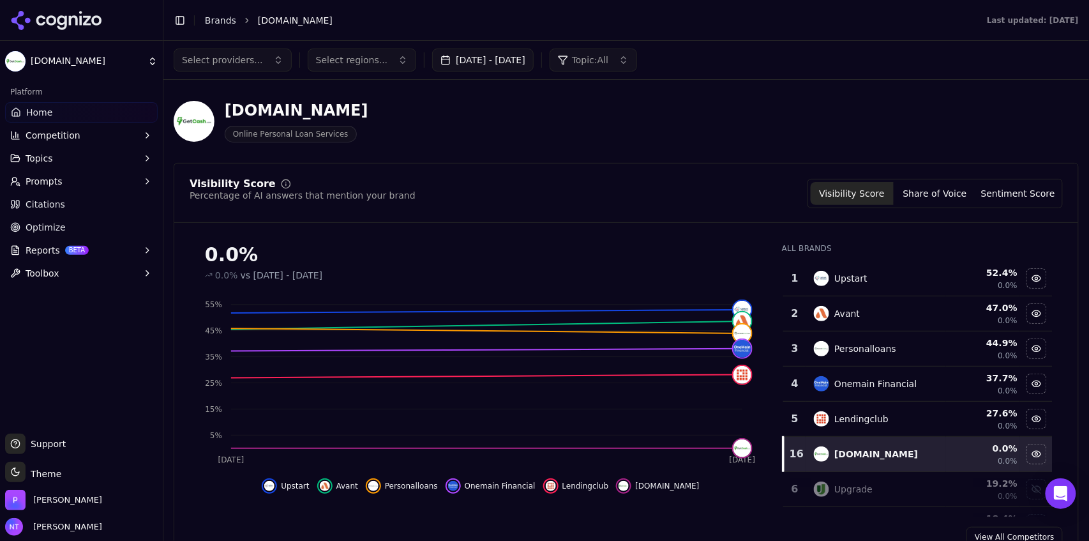
click at [188, 26] on div "Toggle Sidebar Brands GetCash.com" at bounding box center [567, 20] width 808 height 18
click at [182, 24] on button "Toggle Sidebar" at bounding box center [180, 20] width 18 height 18
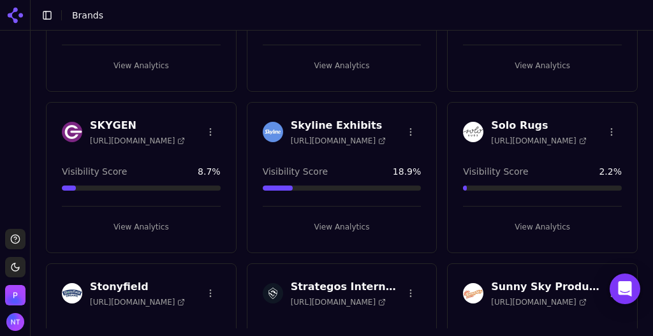
scroll to position [3433, 0]
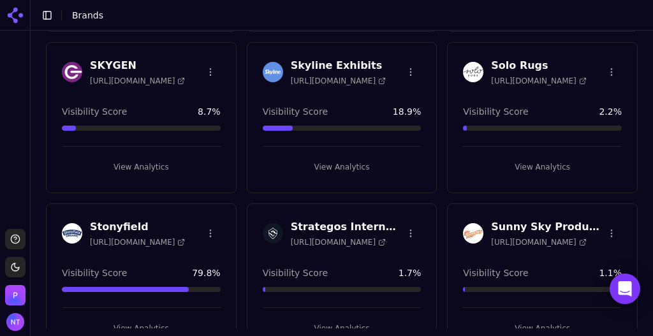
click at [148, 318] on button "View Analytics" at bounding box center [141, 328] width 159 height 20
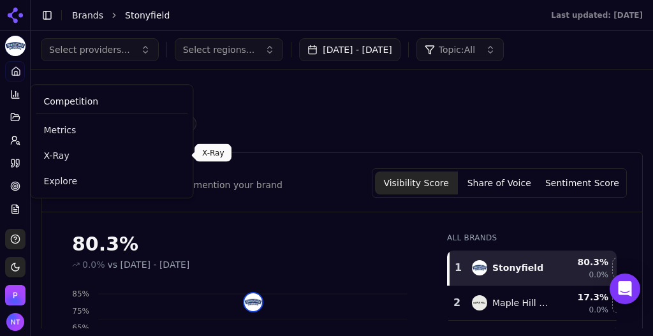
click at [68, 173] on link "Explore" at bounding box center [112, 181] width 152 height 23
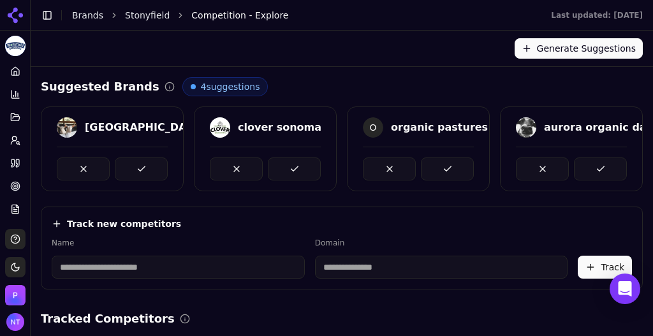
click at [194, 262] on input at bounding box center [178, 267] width 253 height 23
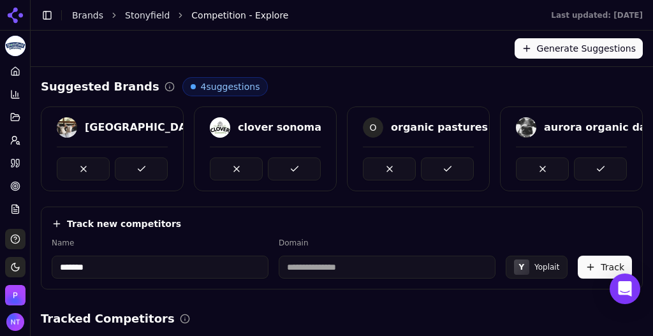
type input "*******"
click at [422, 232] on div "Track new competitors Name ******* Domain Y Yoplait Track" at bounding box center [342, 248] width 602 height 83
type input "**********"
click at [602, 270] on button "Track" at bounding box center [605, 267] width 54 height 23
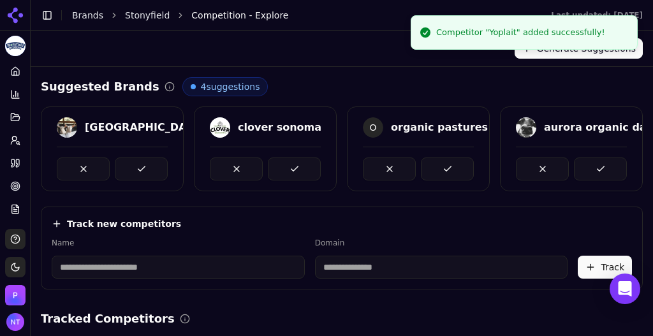
click at [149, 265] on input at bounding box center [178, 267] width 253 height 23
type input "*"
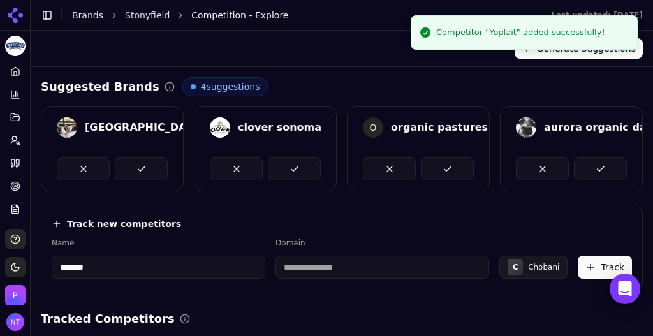
type input "*******"
click at [299, 228] on div "Track new competitors Name ******* Domain C Chobani Track" at bounding box center [342, 248] width 602 height 83
type input "**********"
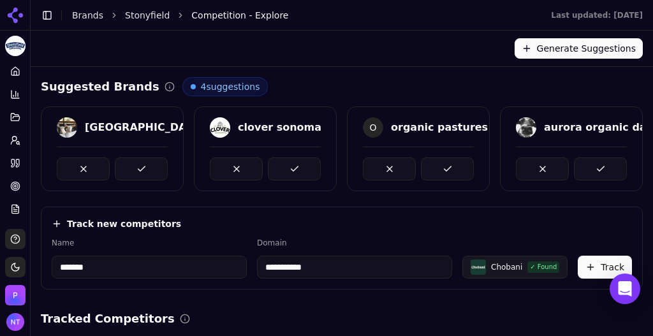
click at [598, 270] on button "Track" at bounding box center [605, 267] width 54 height 23
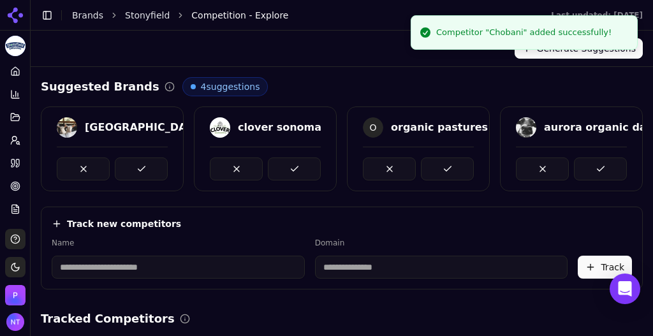
click at [164, 263] on input at bounding box center [178, 267] width 253 height 23
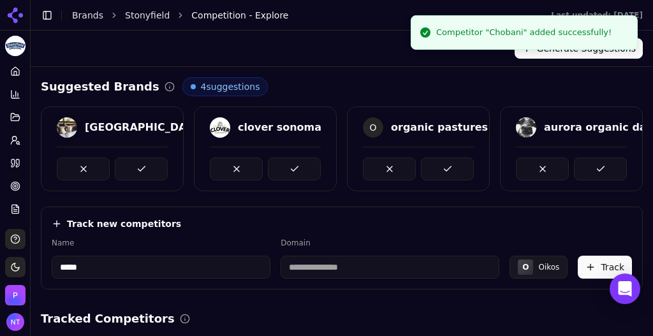
type input "*****"
click at [257, 218] on div "Track new competitors" at bounding box center [342, 224] width 581 height 13
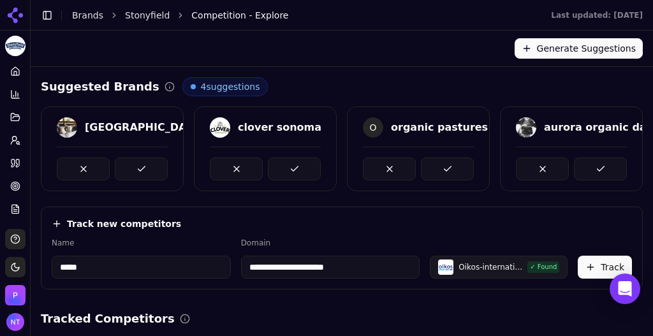
click at [354, 262] on input "**********" at bounding box center [330, 267] width 179 height 23
drag, startPoint x: 355, startPoint y: 265, endPoint x: 269, endPoint y: 268, distance: 86.2
click at [269, 268] on input "**********" at bounding box center [330, 267] width 179 height 23
type input "*********"
click at [590, 265] on button "Track" at bounding box center [605, 267] width 54 height 23
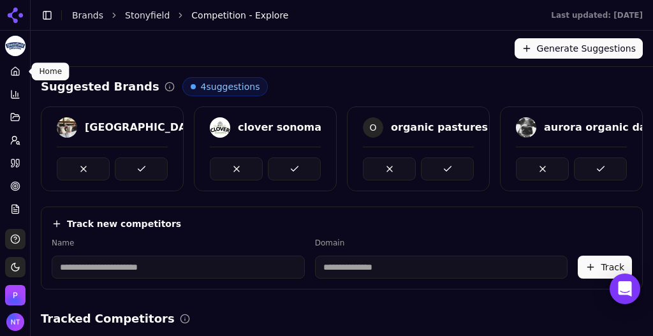
click at [17, 73] on icon at bounding box center [15, 71] width 10 height 10
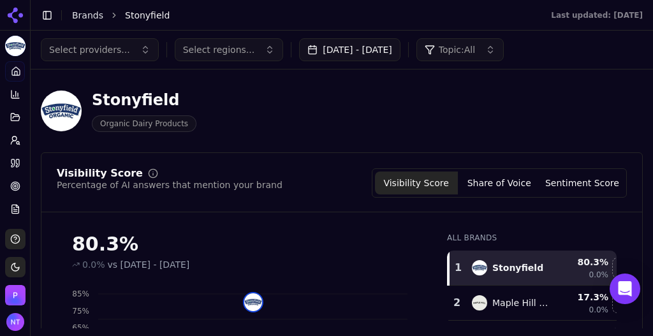
click at [331, 45] on button "Sep 12, 2025 - Oct 12, 2025" at bounding box center [349, 49] width 101 height 23
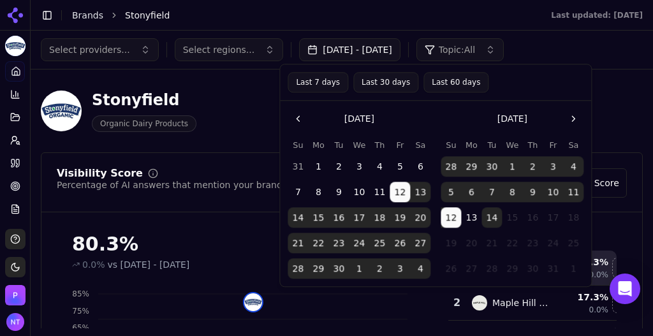
click at [324, 80] on button "Last 7 days" at bounding box center [318, 82] width 61 height 20
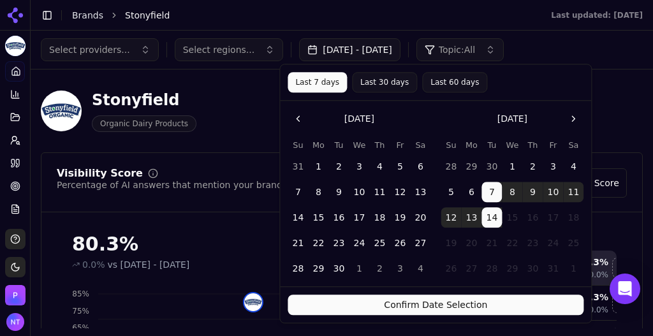
click at [470, 297] on button "Confirm Date Selection" at bounding box center [436, 305] width 296 height 20
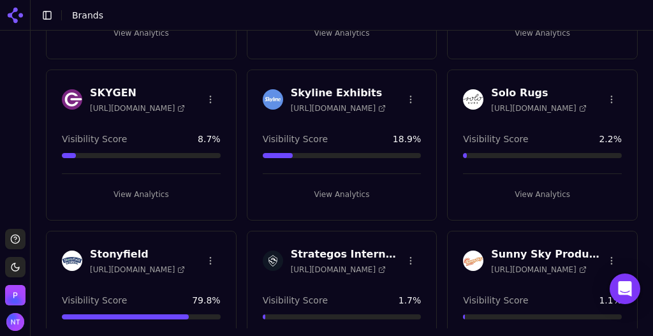
scroll to position [3467, 0]
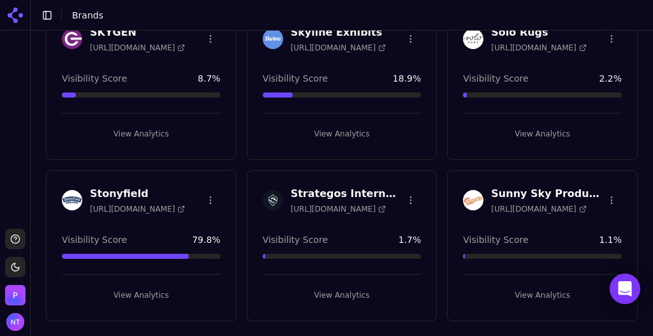
click at [153, 285] on button "View Analytics" at bounding box center [141, 295] width 159 height 20
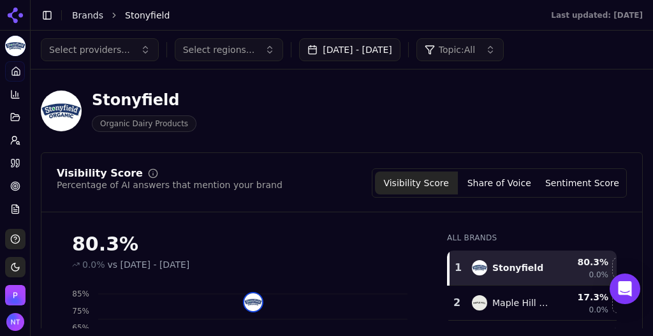
click at [88, 12] on link "Brands" at bounding box center [87, 15] width 31 height 10
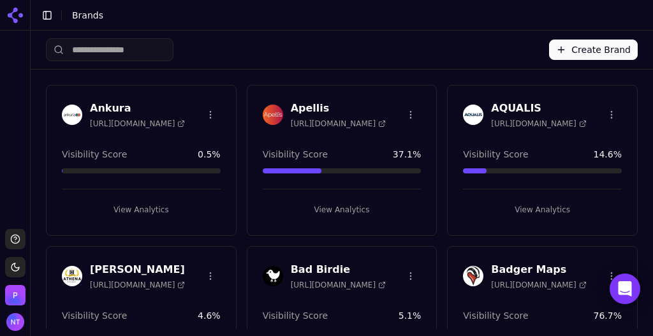
click at [460, 32] on div "Create Brand" at bounding box center [342, 50] width 592 height 38
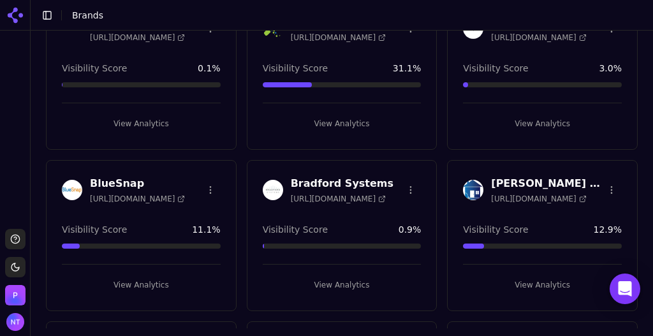
click at [339, 278] on button "View Analytics" at bounding box center [342, 285] width 159 height 20
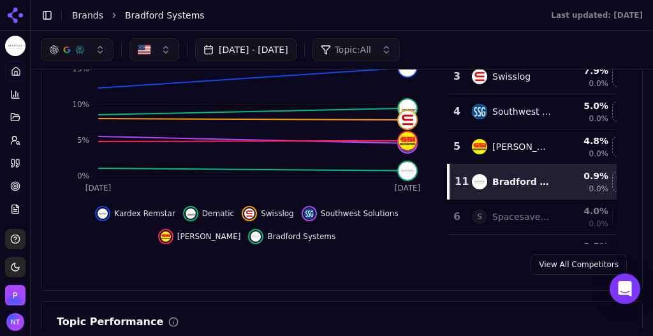
scroll to position [187, 0]
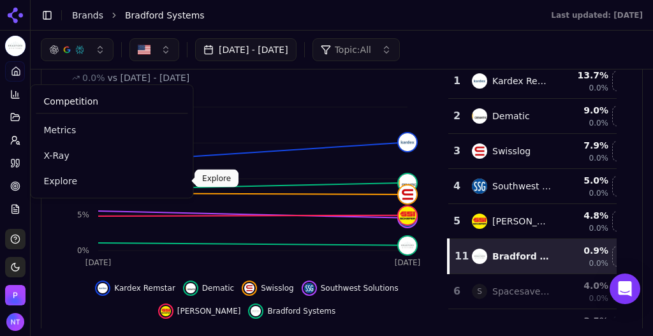
click at [54, 183] on span "Explore" at bounding box center [111, 181] width 137 height 13
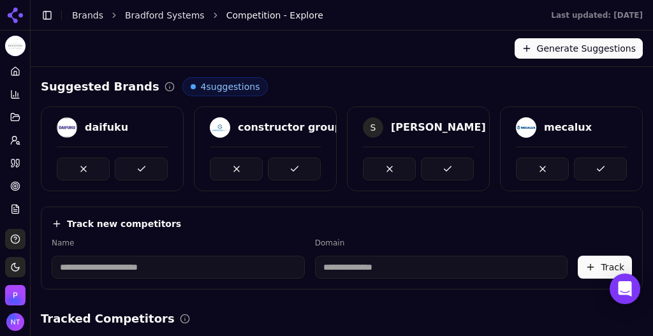
click at [154, 17] on link "Bradford Systems" at bounding box center [165, 15] width 80 height 13
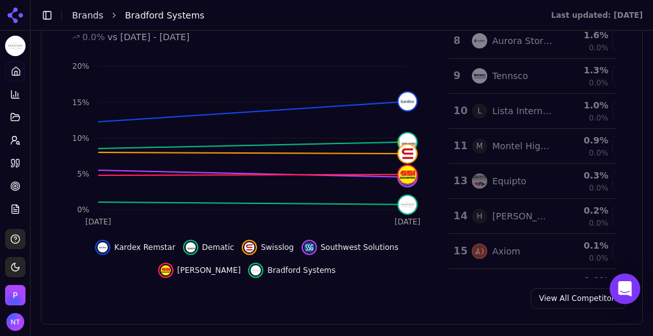
scroll to position [301, 0]
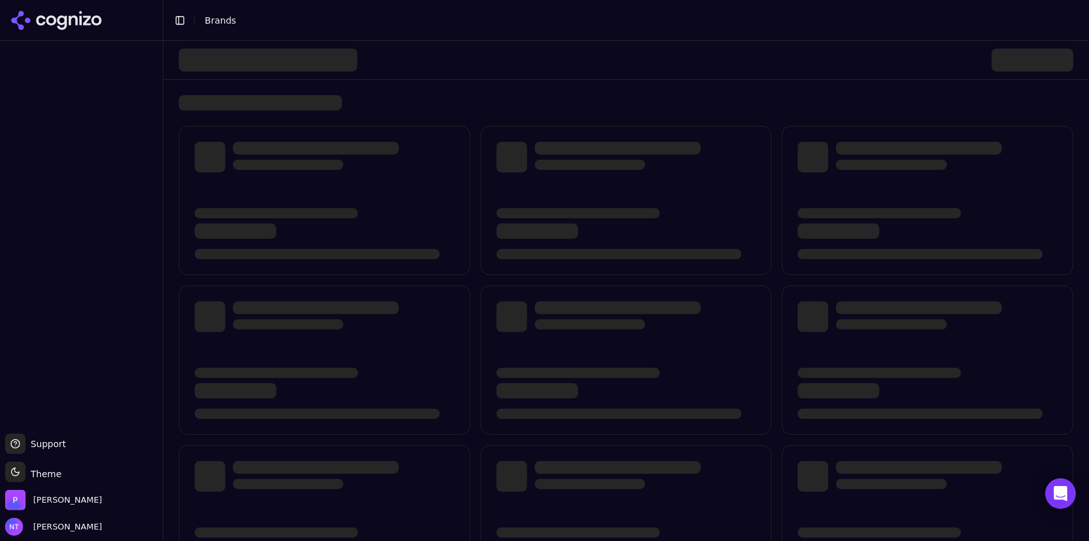
click at [183, 23] on button "Toggle Sidebar" at bounding box center [180, 20] width 18 height 18
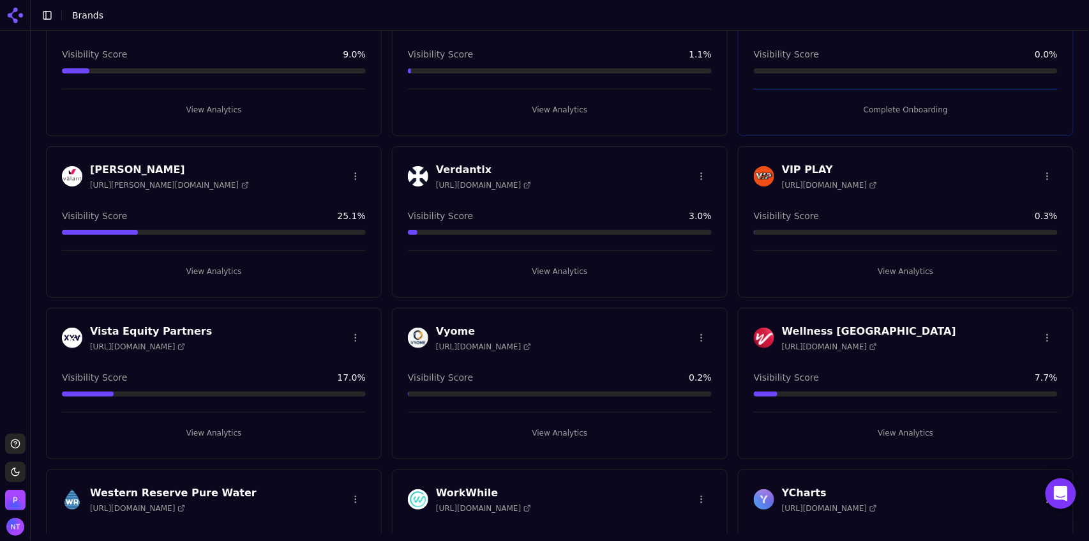
scroll to position [3994, 0]
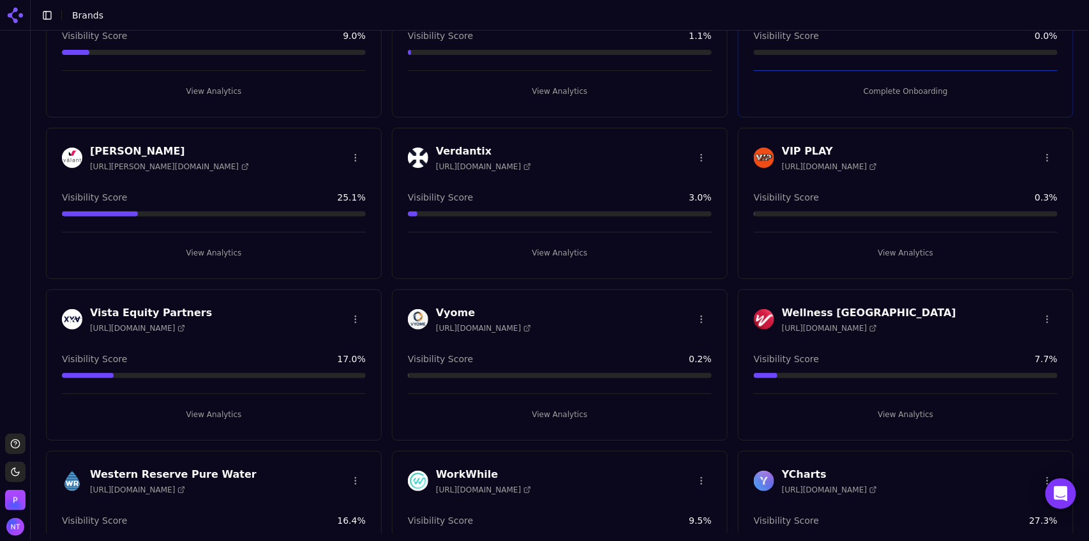
click at [888, 243] on button "View Analytics" at bounding box center [906, 253] width 304 height 20
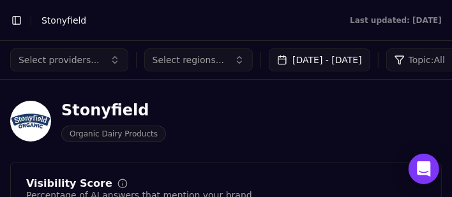
click at [449, 193] on div "Select providers... Select regions... [DATE] - [DATE] Topic: All Stonyfield Org…" at bounding box center [226, 119] width 452 height 156
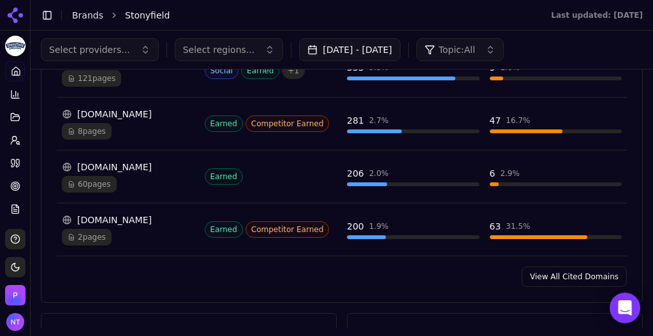
scroll to position [1402, 0]
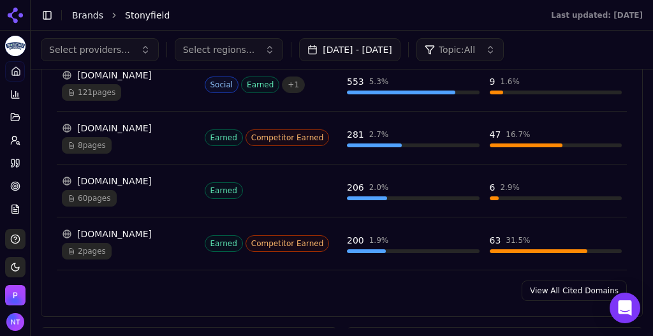
click at [451, 197] on link "View All Cited Domains" at bounding box center [574, 291] width 105 height 20
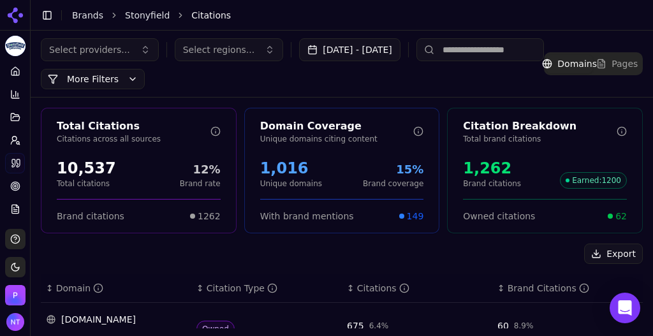
click at [451, 52] on input at bounding box center [481, 49] width 128 height 23
type input "****"
type input "*****"
click at [144, 13] on link "Stonyfield" at bounding box center [147, 15] width 45 height 13
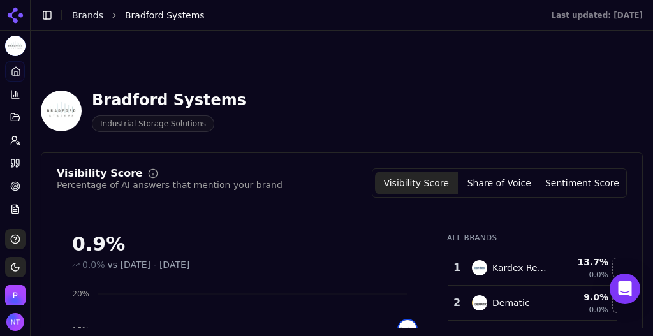
scroll to position [301, 0]
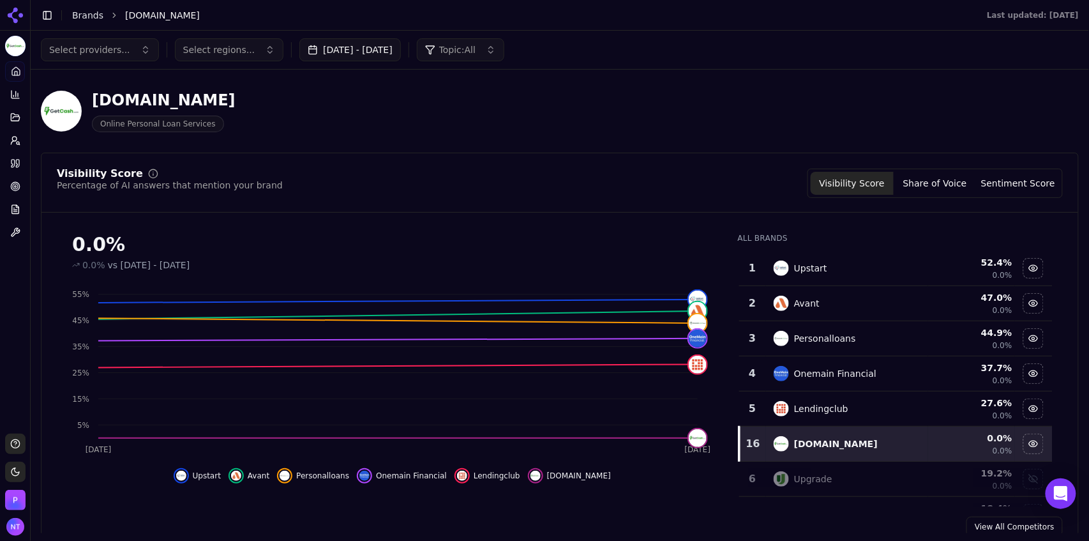
click at [86, 17] on link "Brands" at bounding box center [87, 15] width 31 height 10
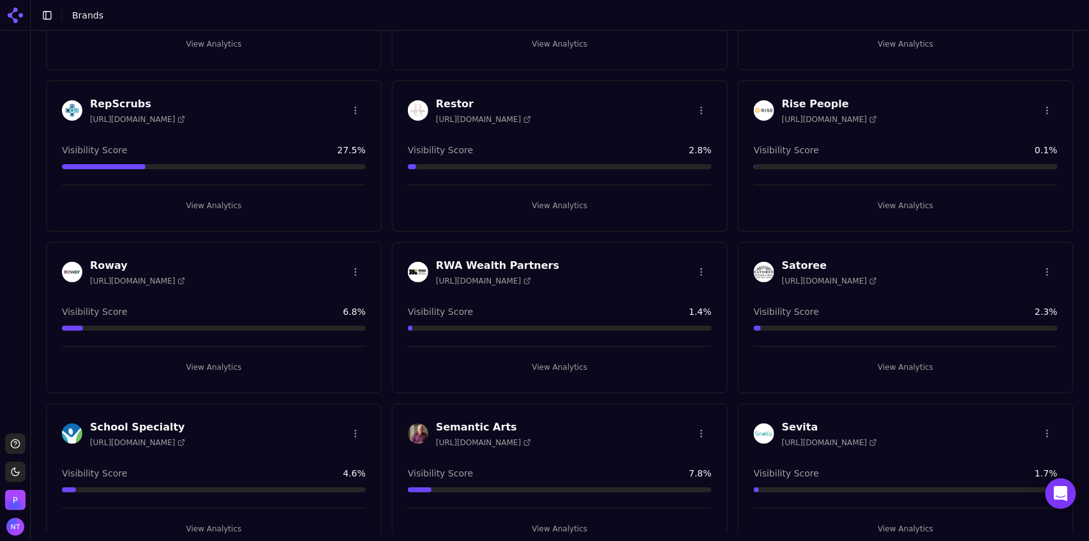
scroll to position [3381, 0]
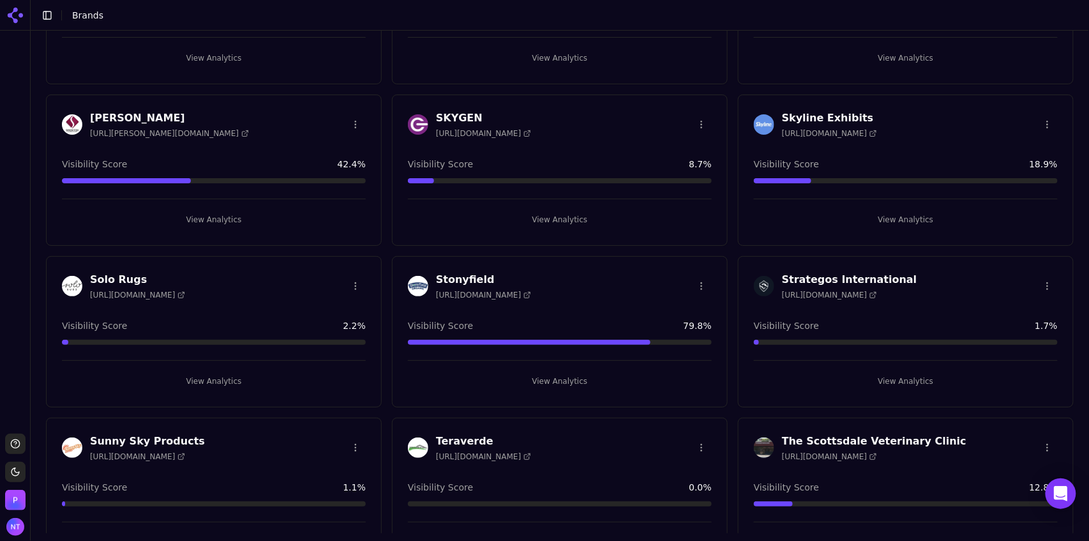
click at [562, 371] on button "View Analytics" at bounding box center [560, 381] width 304 height 20
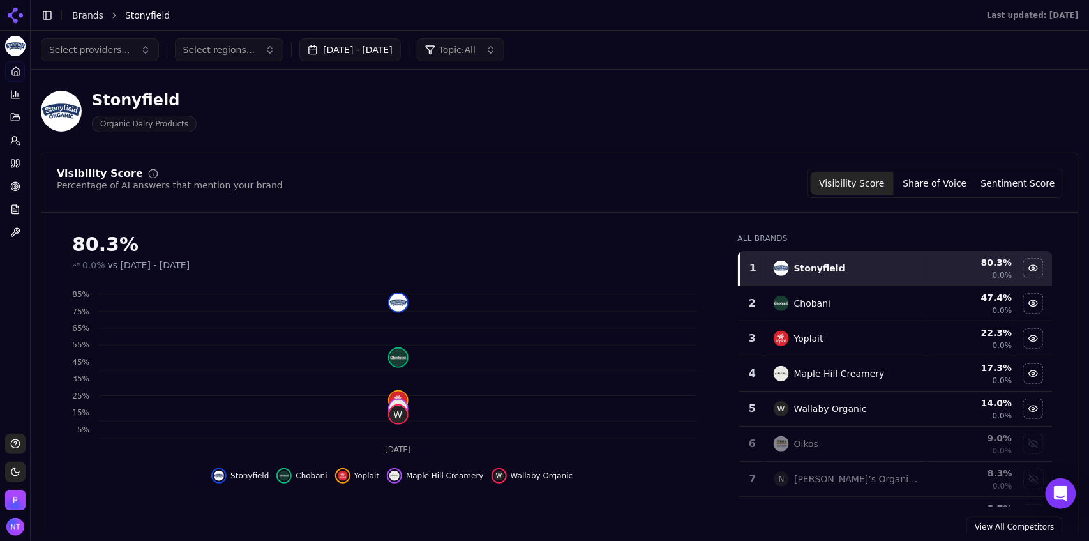
click at [378, 45] on button "Sep 12, 2025 - Oct 12, 2025" at bounding box center [349, 49] width 101 height 23
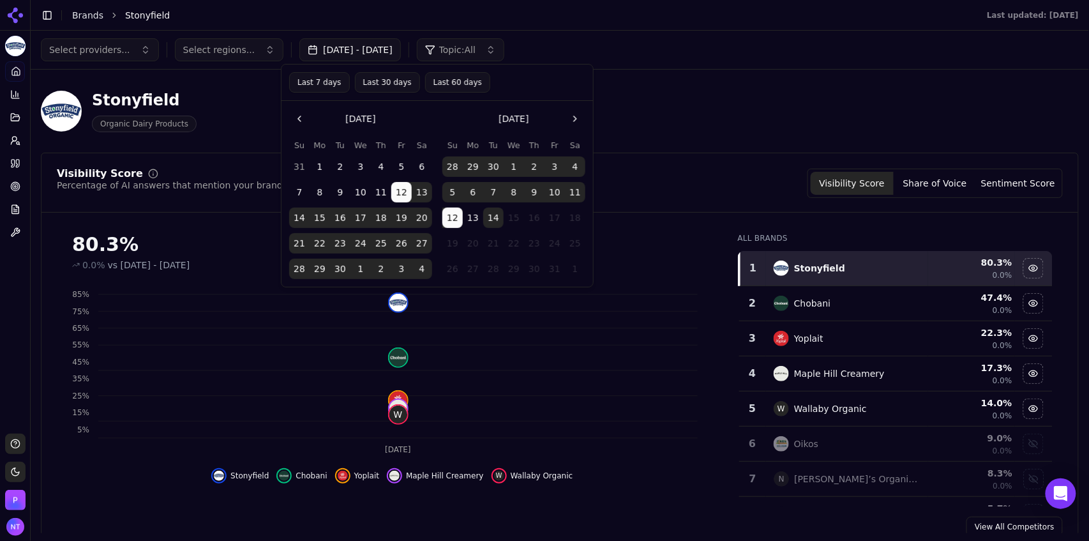
click at [327, 83] on button "Last 7 days" at bounding box center [319, 82] width 61 height 20
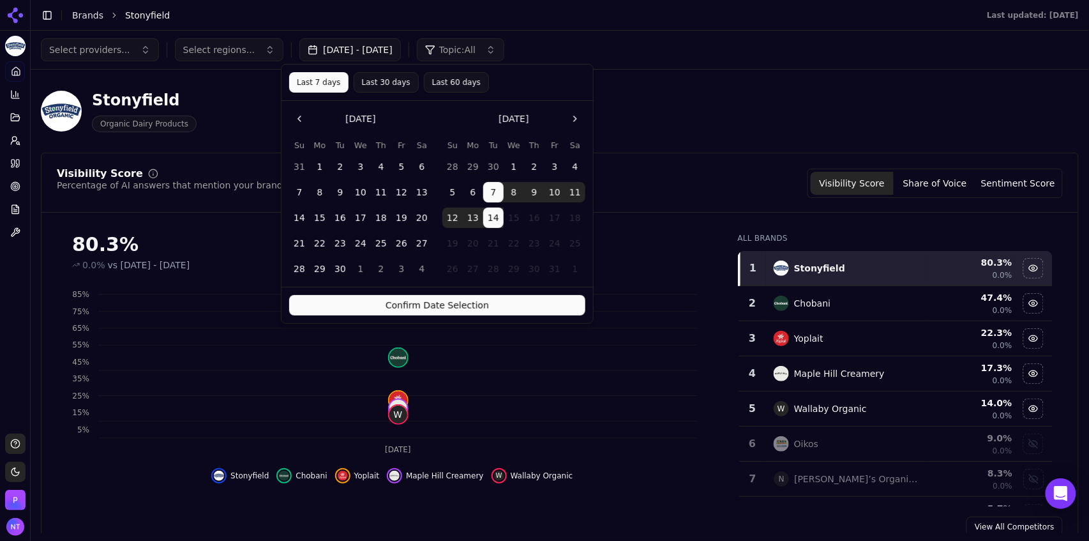
click at [417, 299] on button "Confirm Date Selection" at bounding box center [437, 305] width 296 height 20
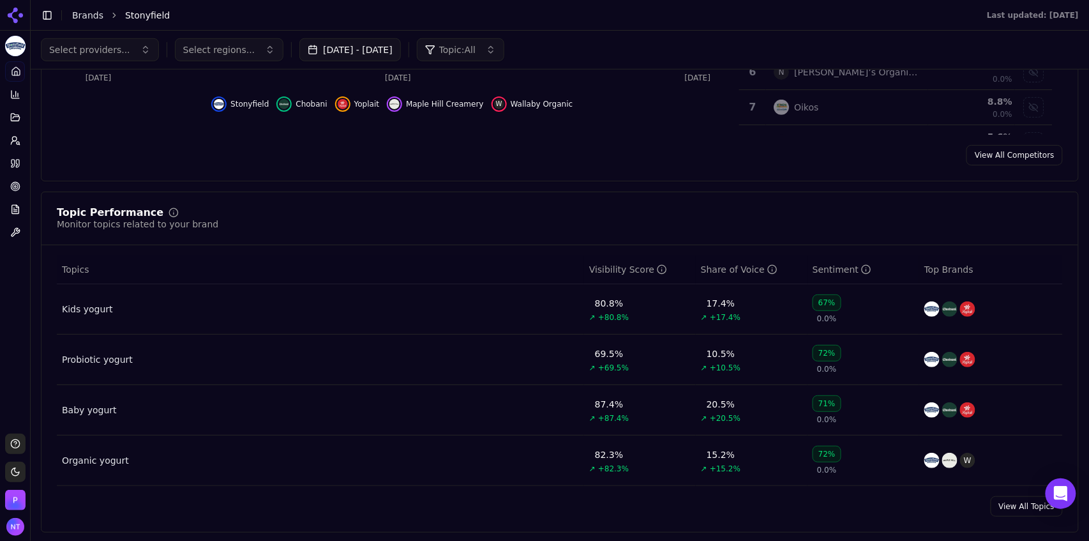
scroll to position [364, 0]
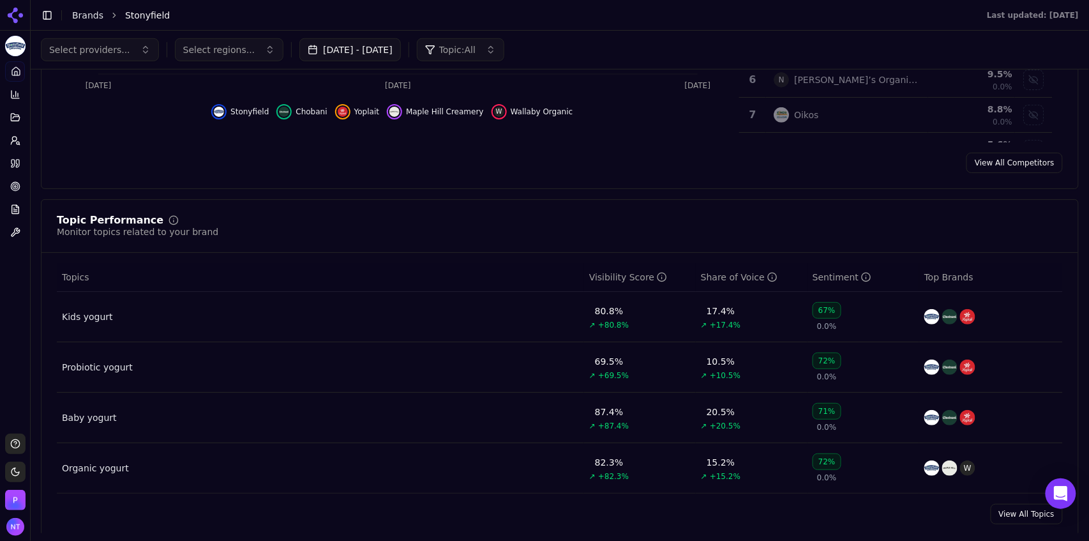
click at [109, 55] on span "Select providers..." at bounding box center [89, 49] width 81 height 13
click at [96, 133] on span "Google AI Overviews" at bounding box center [95, 127] width 80 height 26
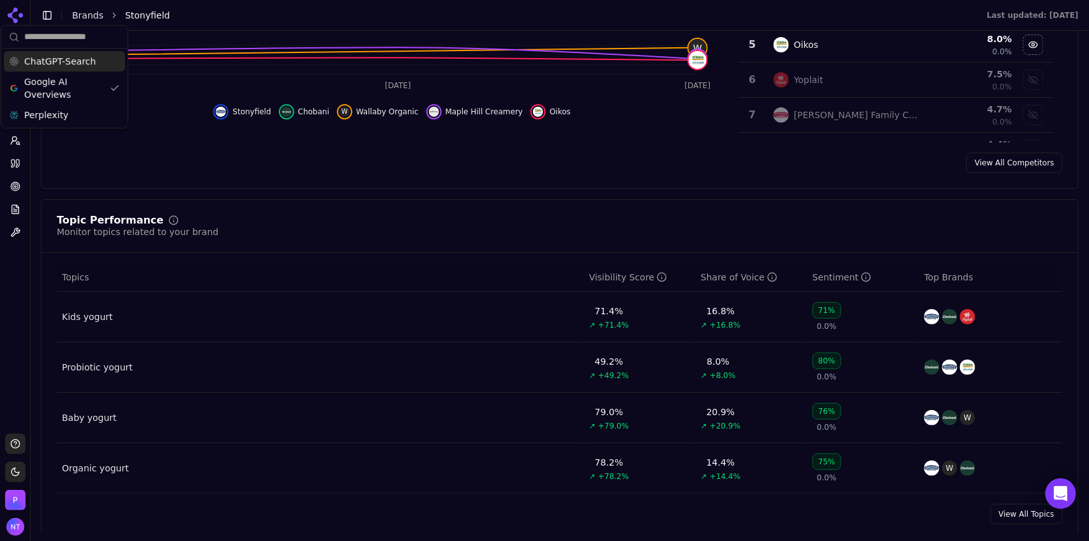
click at [74, 65] on span "ChatGPT-Search" at bounding box center [59, 61] width 71 height 13
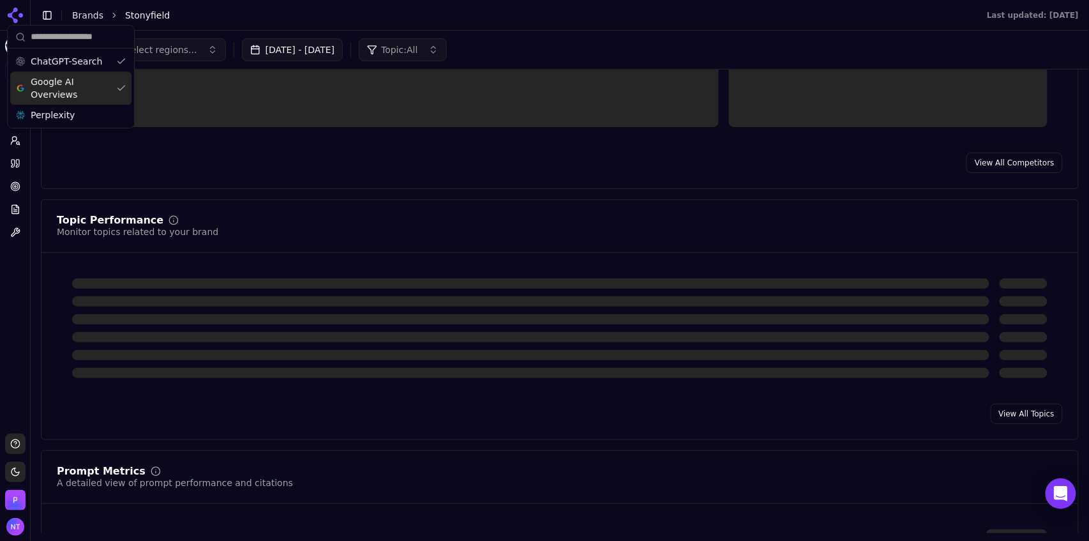
click at [66, 84] on div "ChatGPT-Search Google AI Overviews Perplexity" at bounding box center [71, 77] width 126 height 102
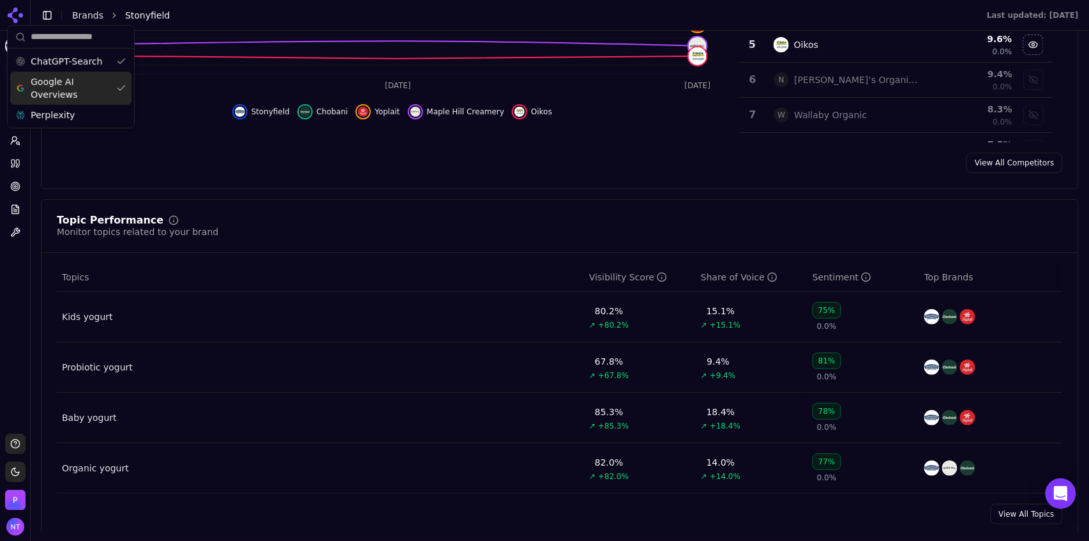
click at [82, 88] on span "Google AI Overviews" at bounding box center [71, 88] width 80 height 26
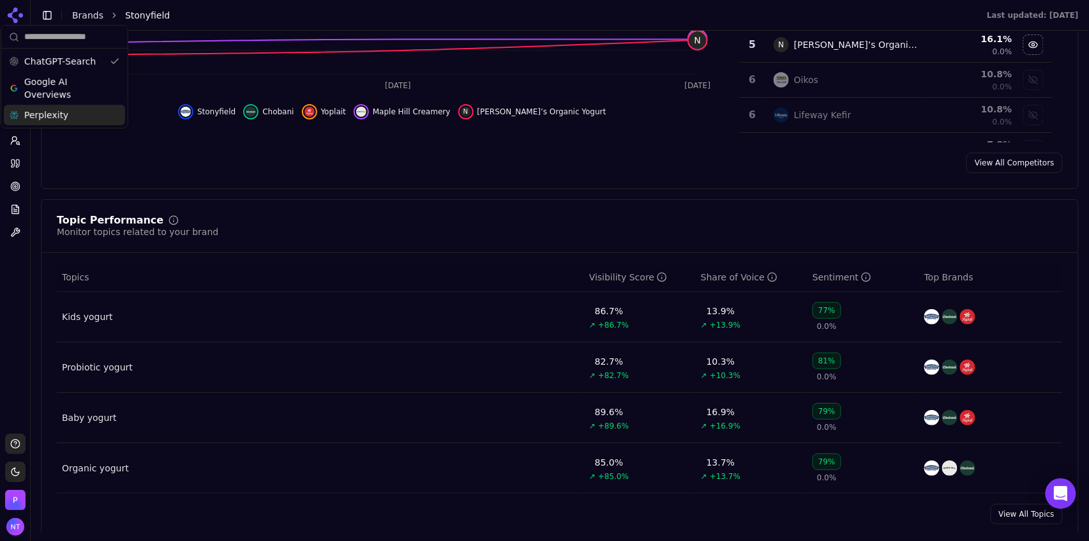
click at [94, 112] on div "Perplexity" at bounding box center [64, 115] width 121 height 20
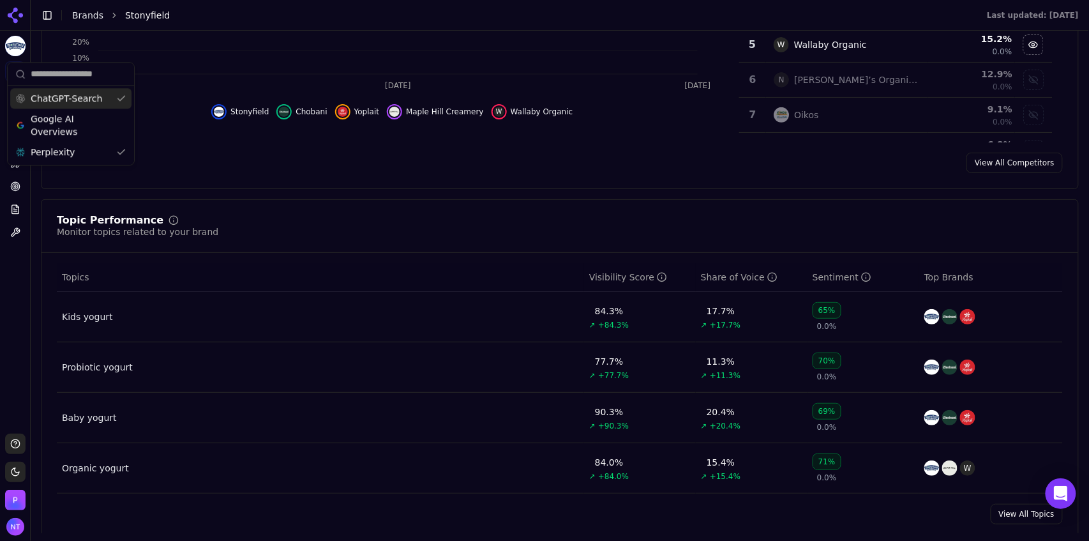
click at [80, 55] on body "Stonyfield Platform Home Competition Topics Prompts Citations Optimize Reports …" at bounding box center [544, 270] width 1089 height 541
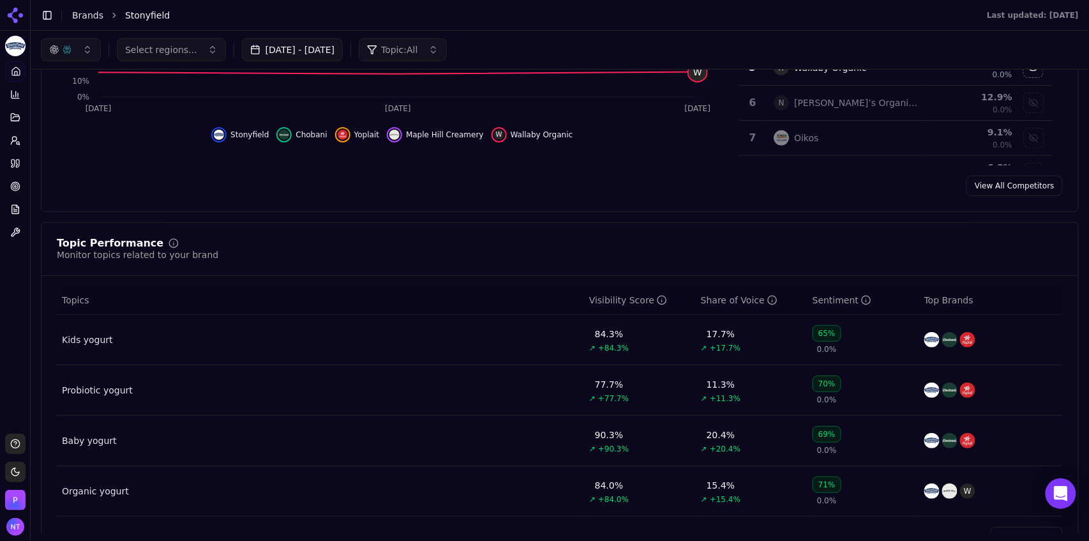
scroll to position [336, 0]
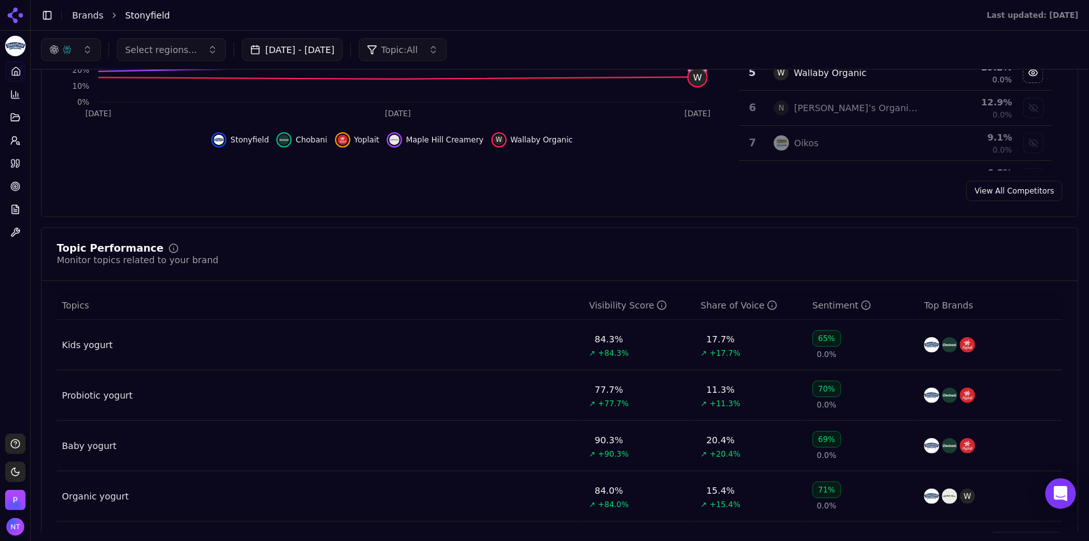
click at [59, 48] on div "button" at bounding box center [60, 50] width 23 height 10
click at [76, 105] on span "ChatGPT-Search" at bounding box center [66, 100] width 71 height 13
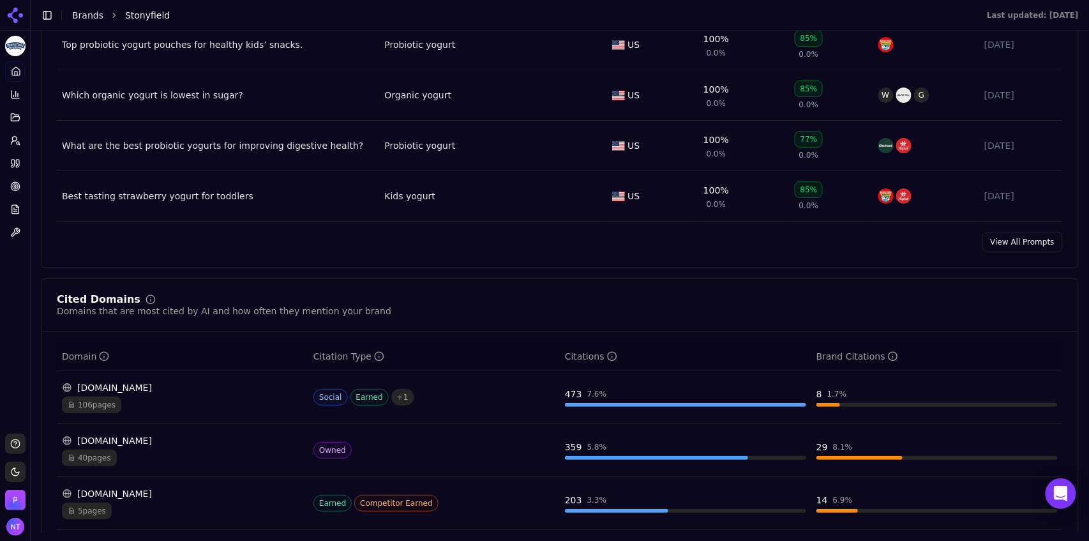
scroll to position [1184, 0]
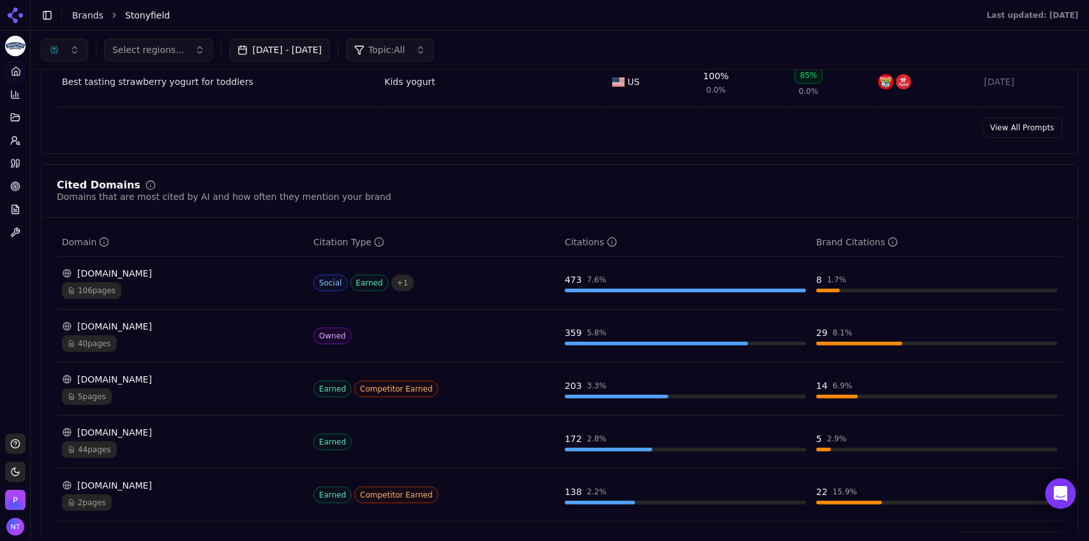
click at [62, 52] on button "button" at bounding box center [64, 49] width 47 height 23
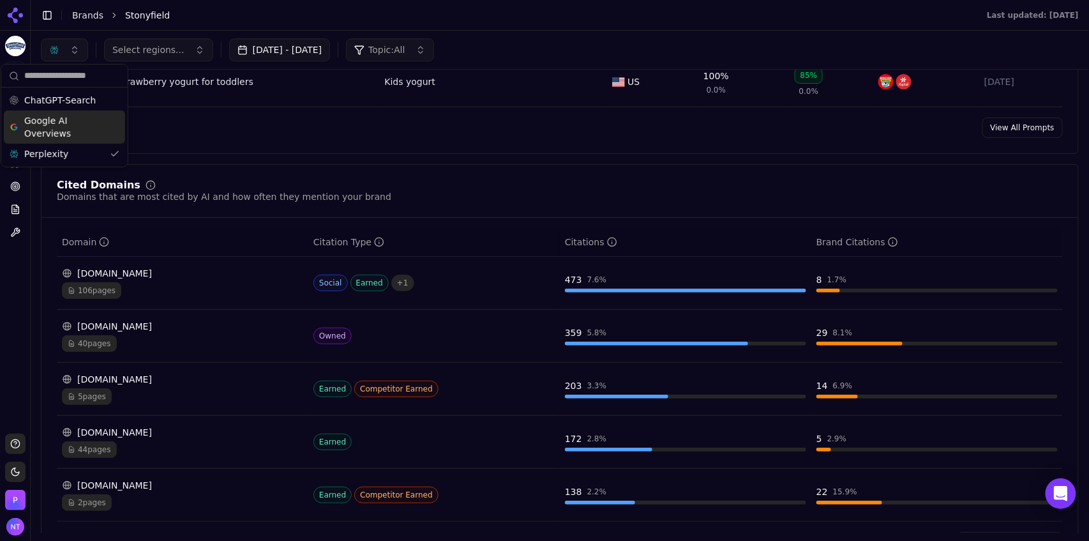
click at [49, 138] on span "Google AI Overviews" at bounding box center [64, 127] width 80 height 26
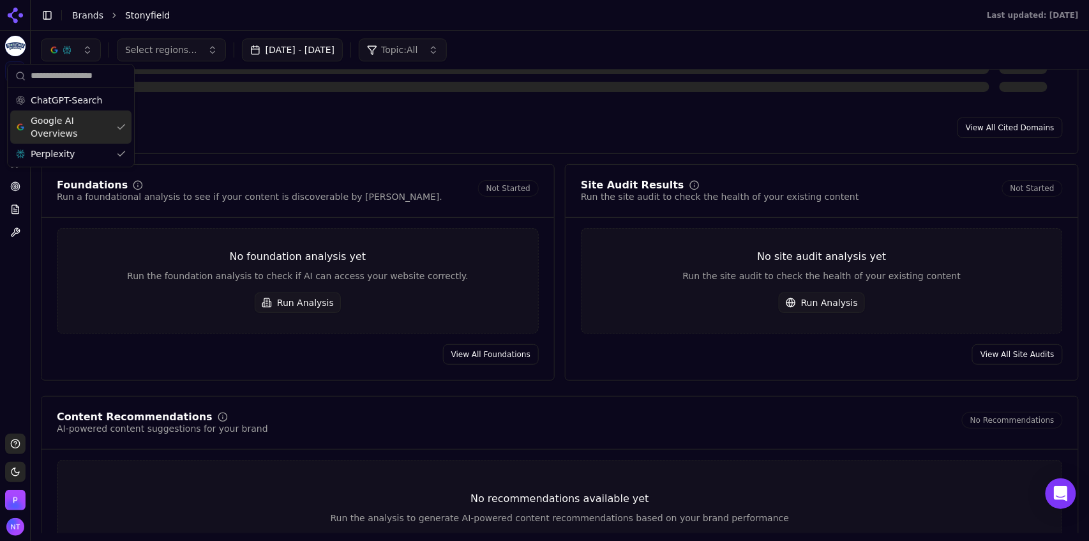
scroll to position [989, 0]
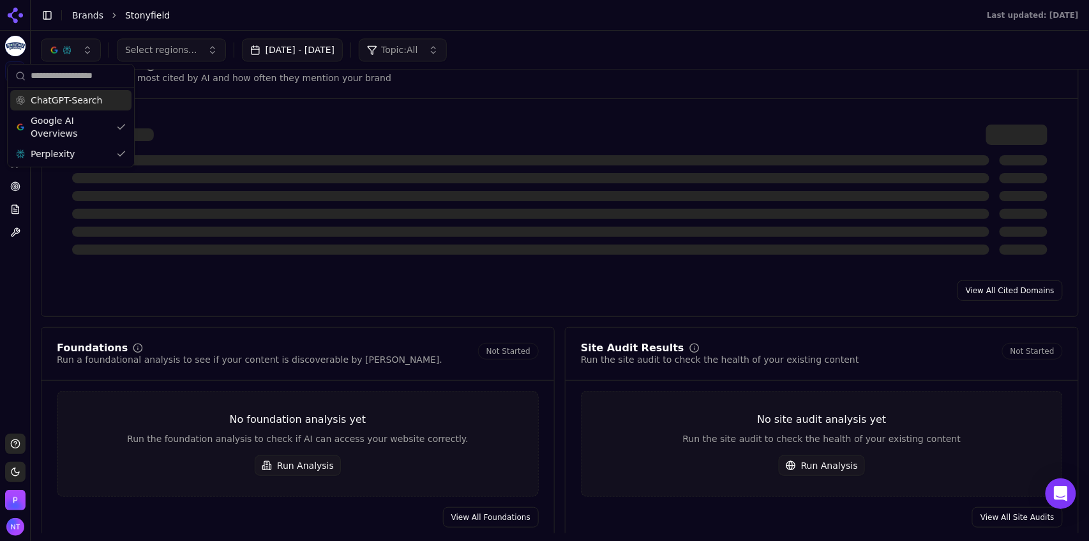
click at [61, 98] on span "ChatGPT-Search" at bounding box center [66, 100] width 71 height 13
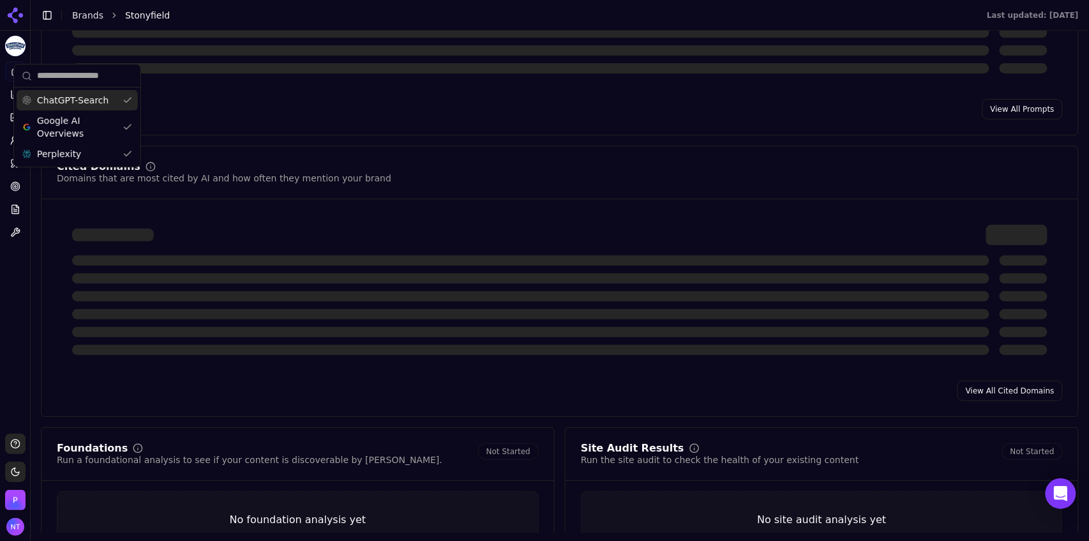
scroll to position [1151, 0]
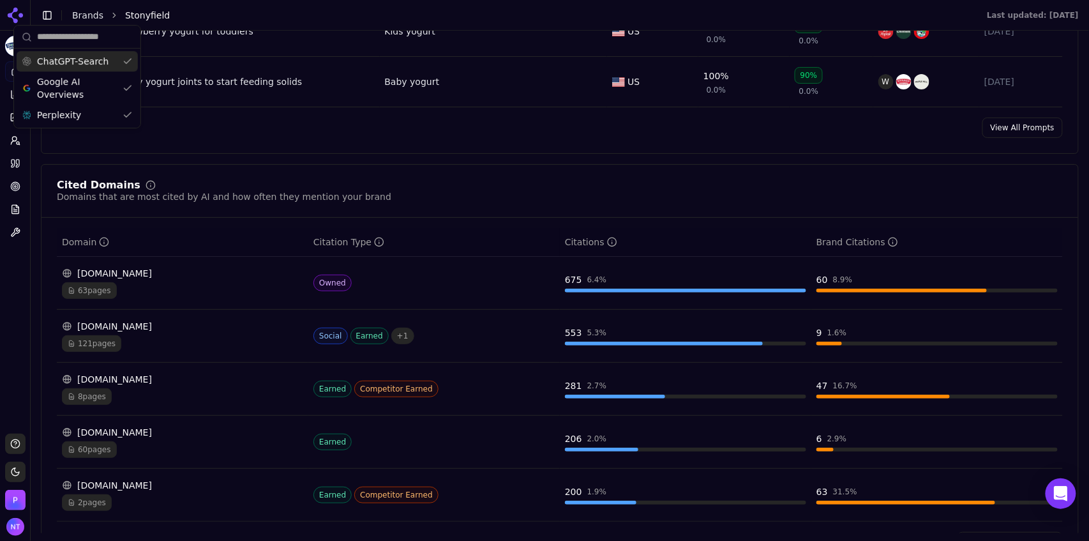
click at [276, 359] on td "reddit.com 121 pages" at bounding box center [182, 336] width 251 height 53
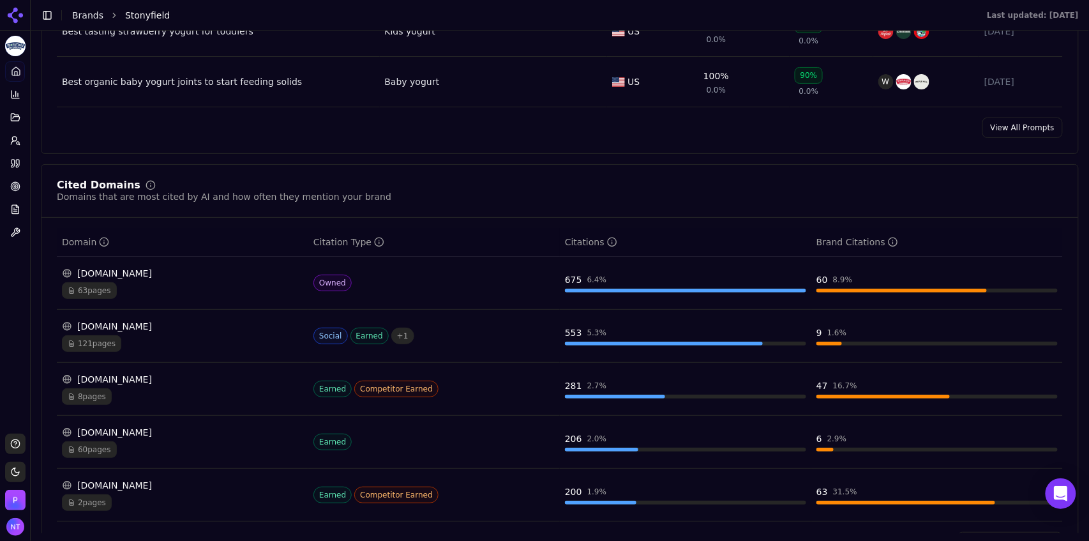
click at [241, 331] on div "[DOMAIN_NAME]" at bounding box center [182, 326] width 241 height 13
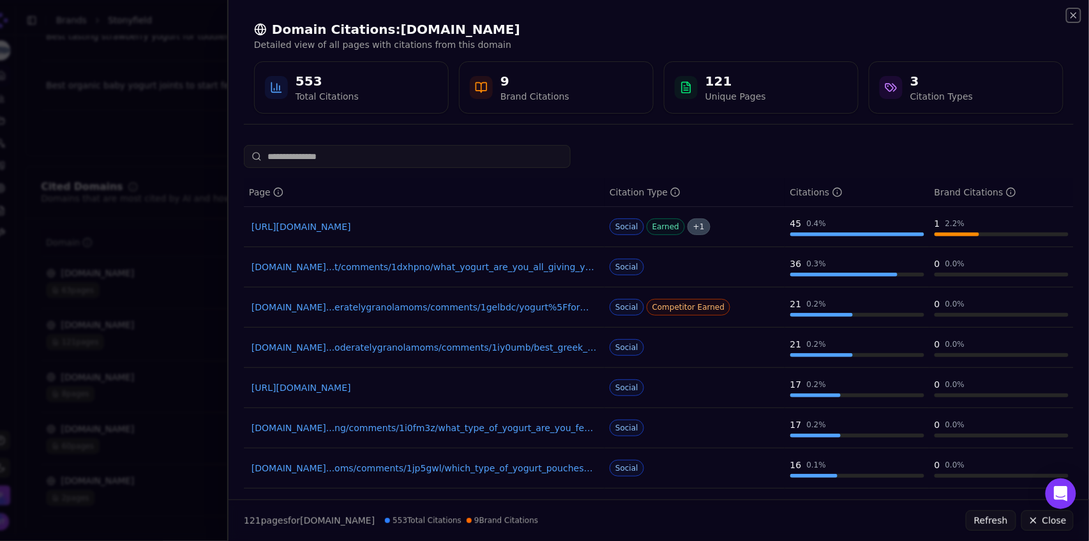
click at [1075, 16] on icon "button" at bounding box center [1073, 15] width 10 height 10
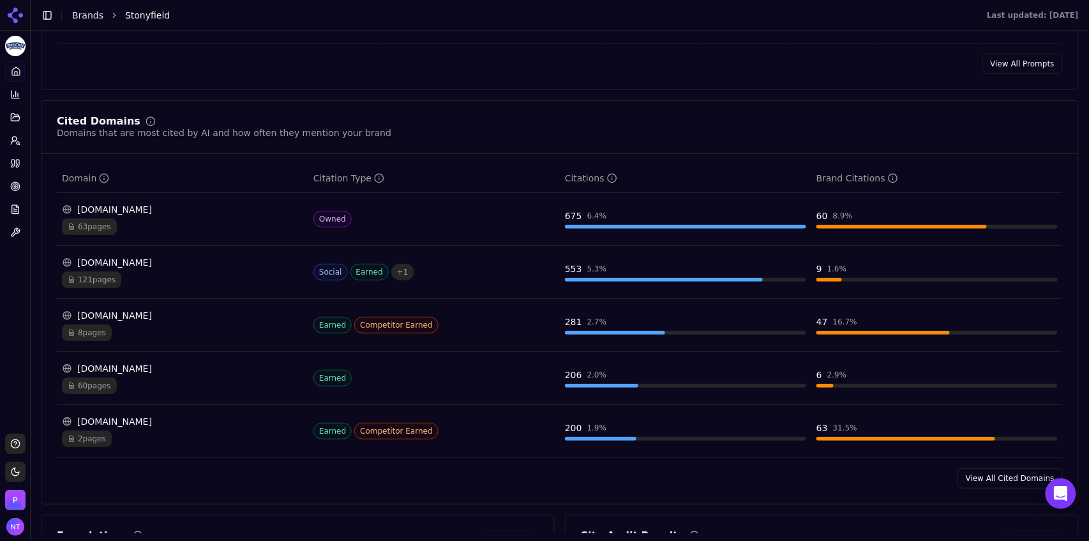
scroll to position [1220, 0]
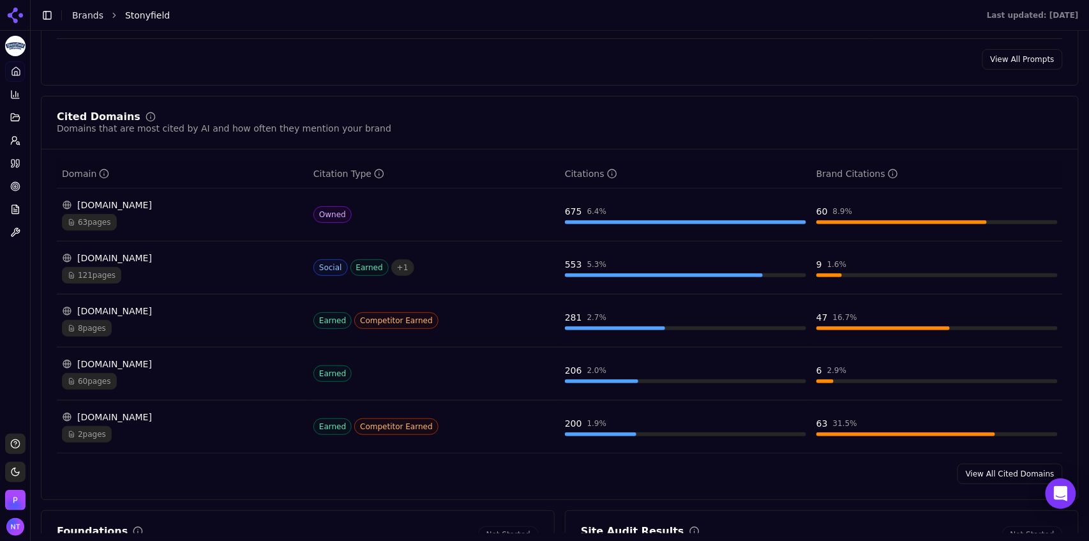
click at [972, 473] on link "View All Cited Domains" at bounding box center [1009, 473] width 105 height 20
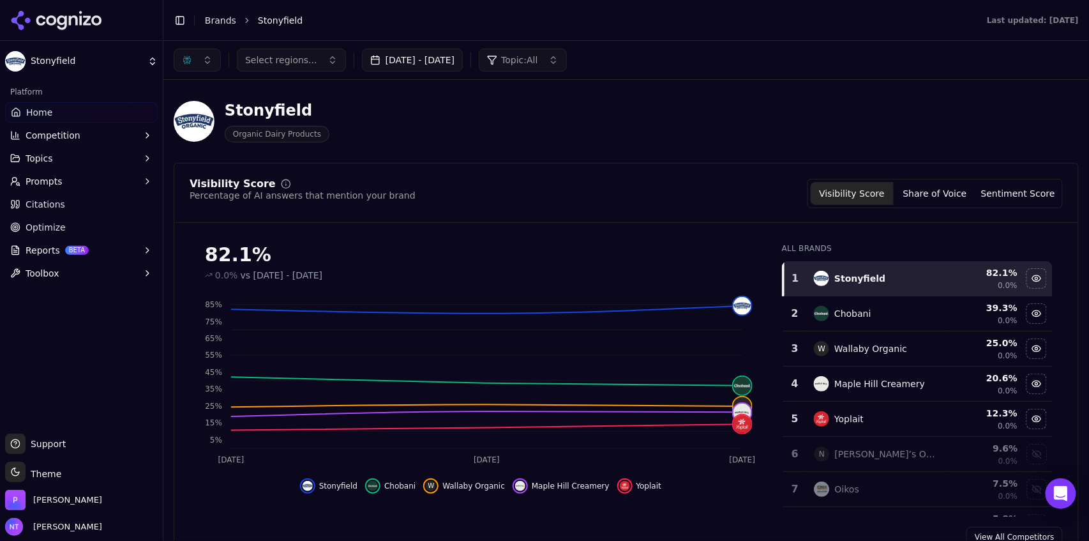
click at [221, 23] on link "Brands" at bounding box center [220, 20] width 31 height 10
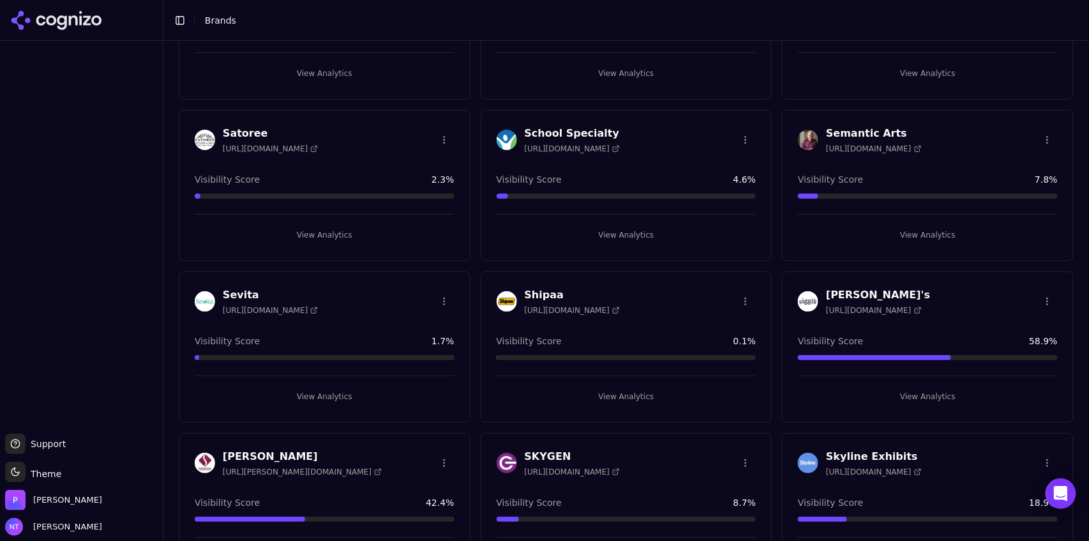
scroll to position [3111, 0]
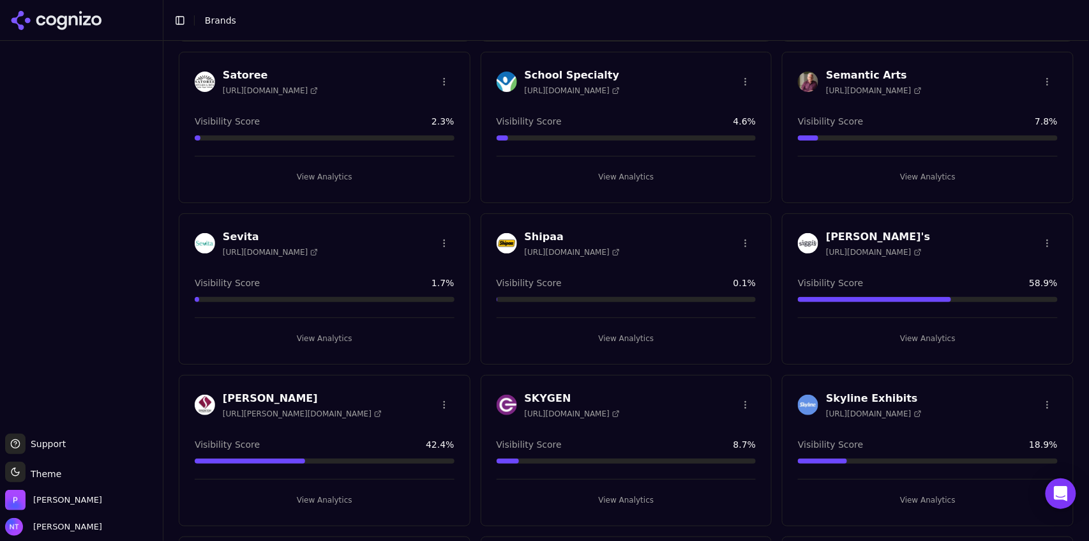
click at [898, 328] on button "View Analytics" at bounding box center [928, 338] width 260 height 20
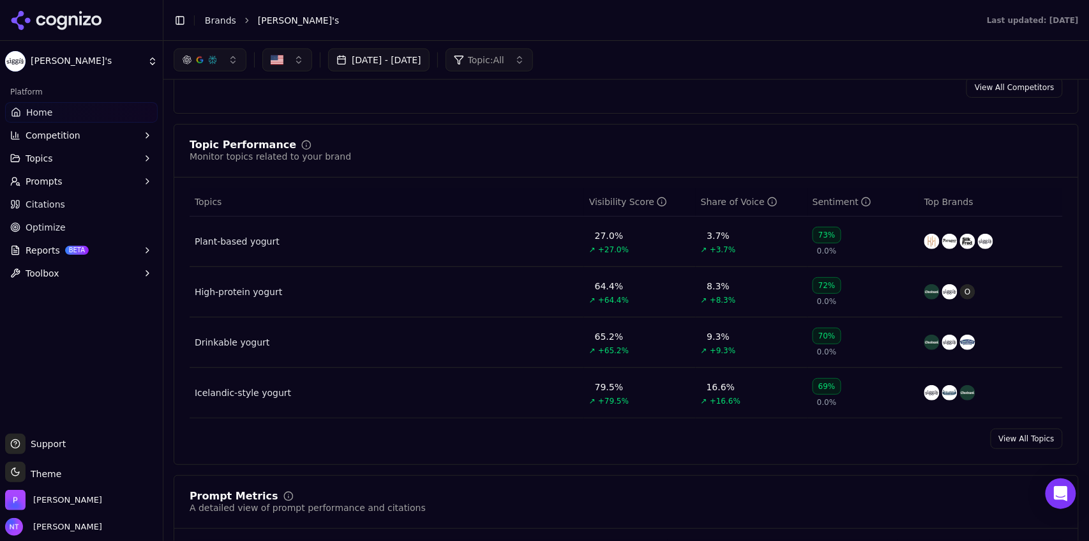
scroll to position [436, 0]
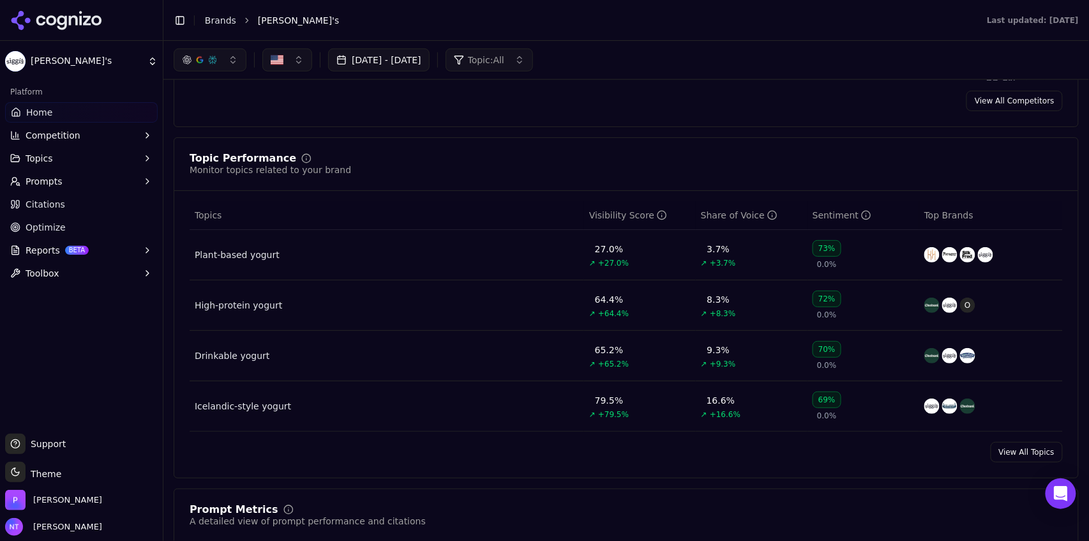
click at [225, 68] on button "button" at bounding box center [210, 60] width 73 height 23
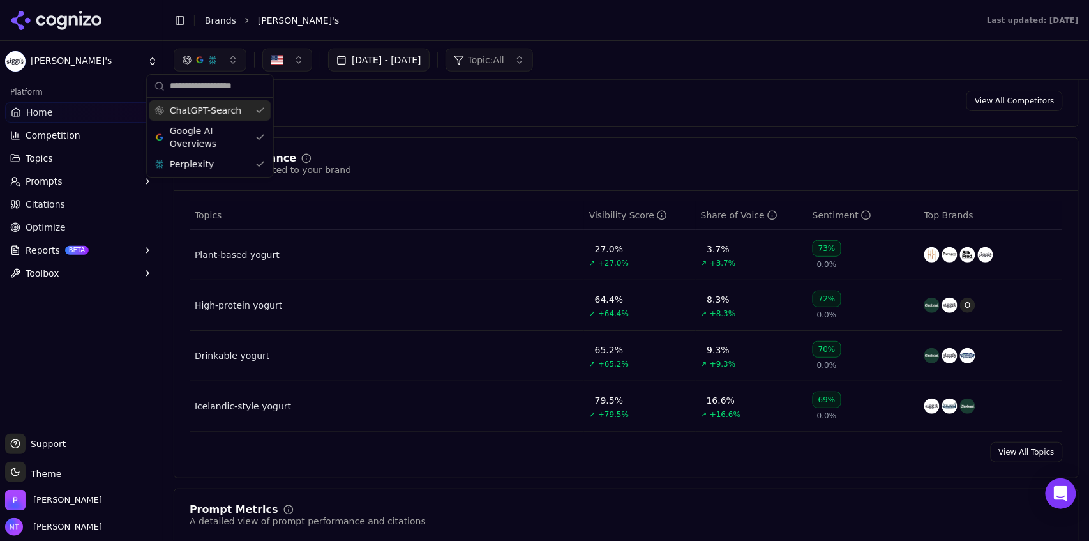
click at [210, 114] on span "ChatGPT-Search" at bounding box center [205, 110] width 71 height 13
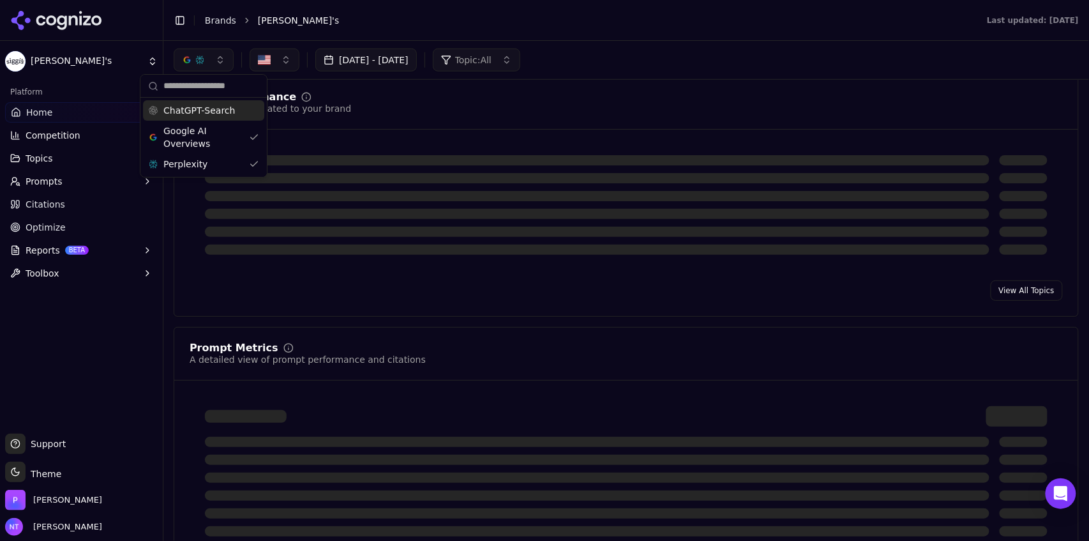
scroll to position [375, 0]
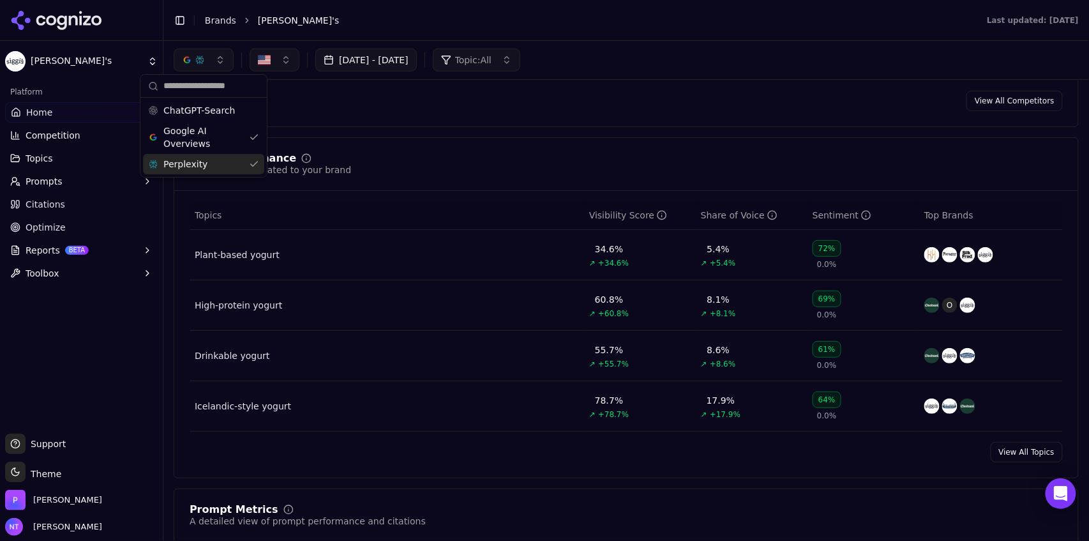
click at [204, 163] on div "Perplexity" at bounding box center [203, 164] width 121 height 20
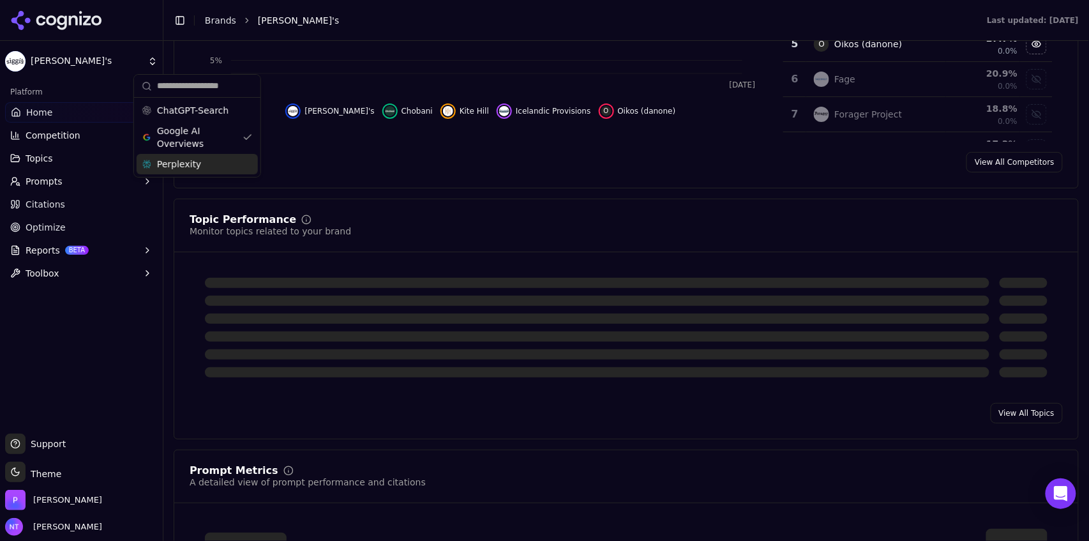
scroll to position [436, 0]
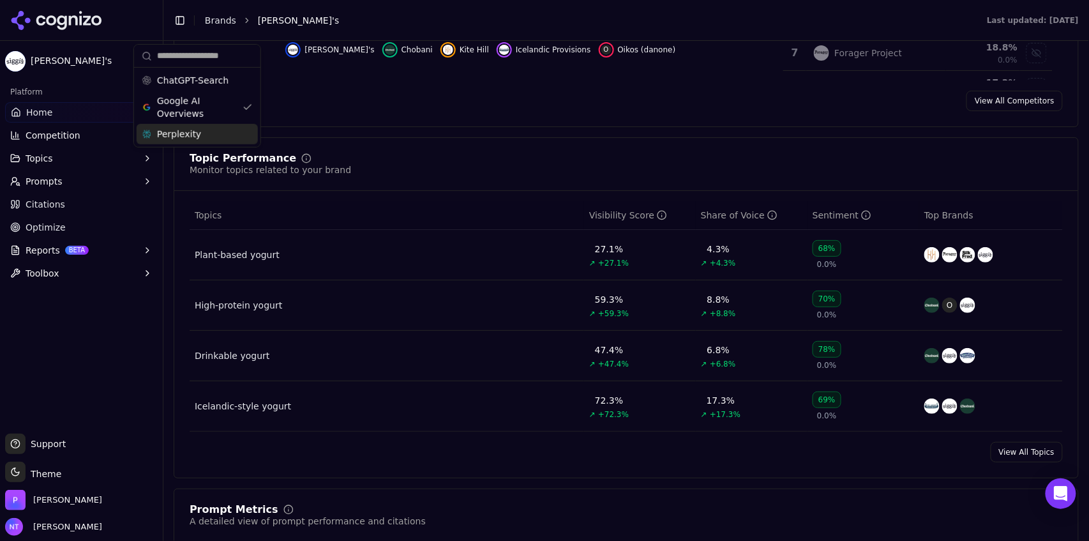
click at [618, 47] on span "Oikos (danone)" at bounding box center [647, 50] width 58 height 10
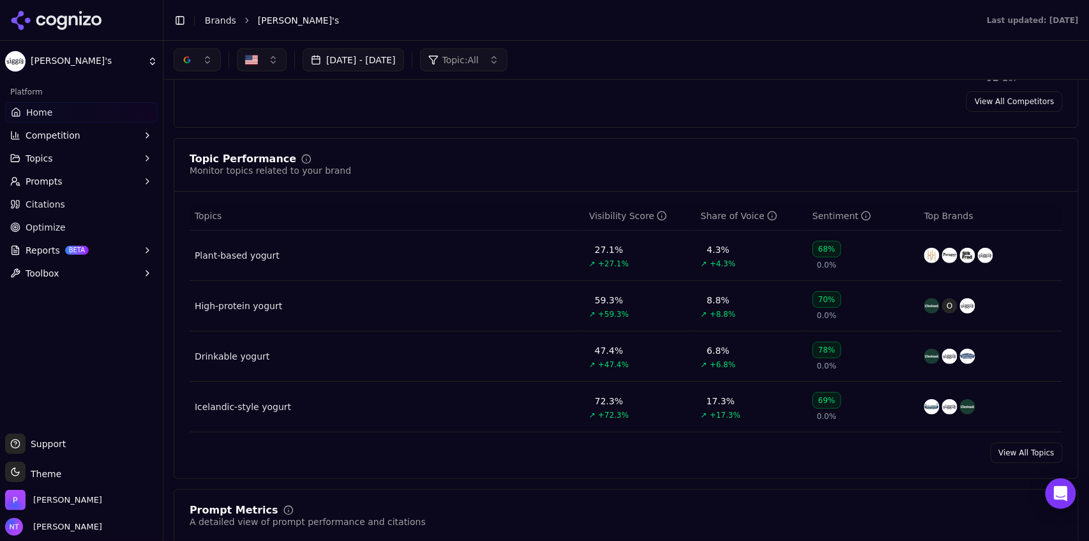
scroll to position [427, 0]
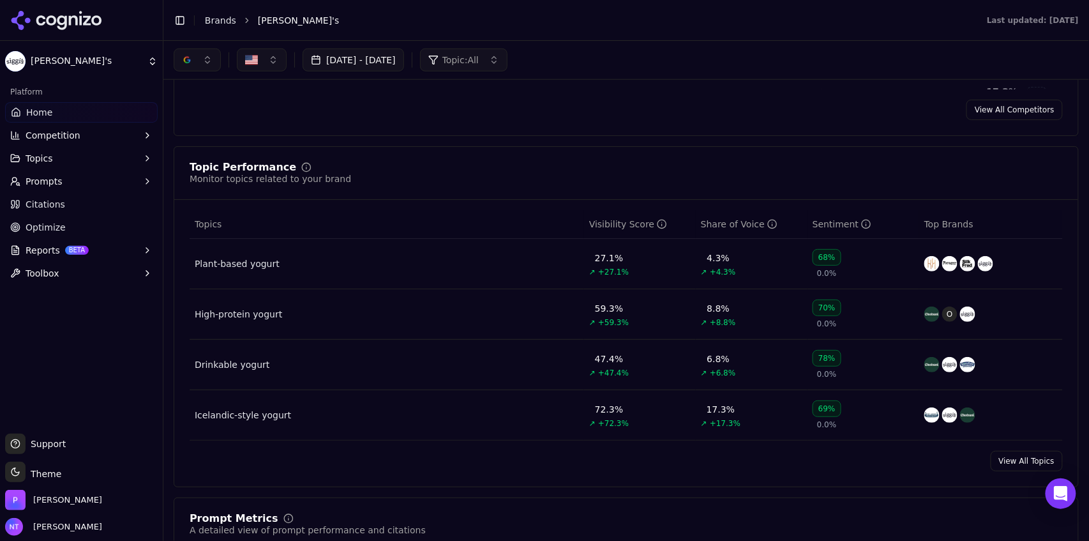
click at [199, 60] on button "button" at bounding box center [197, 60] width 47 height 23
click at [191, 116] on span "ChatGPT-Search" at bounding box center [192, 110] width 71 height 13
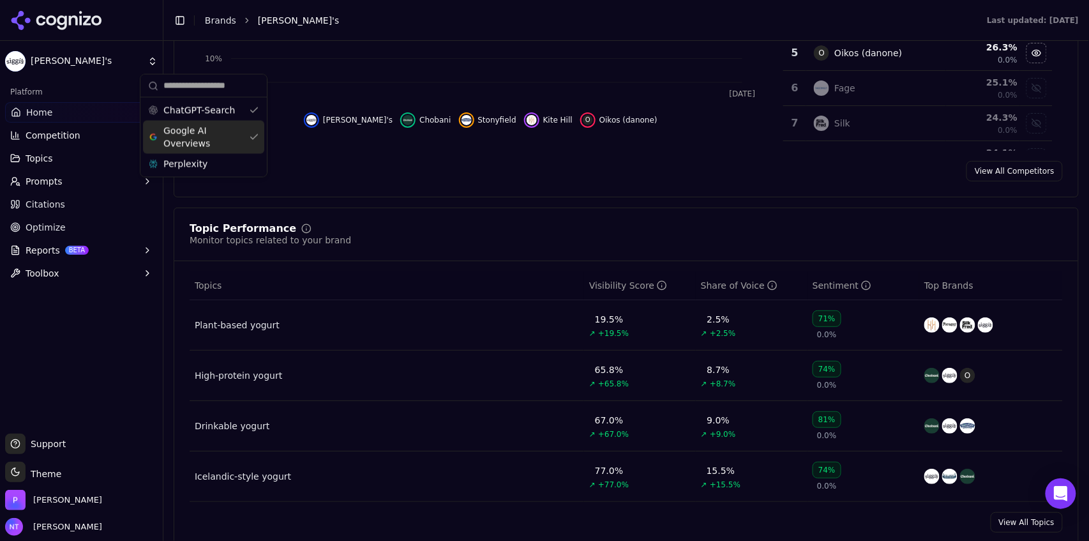
click at [190, 135] on span "Google AI Overviews" at bounding box center [203, 137] width 80 height 26
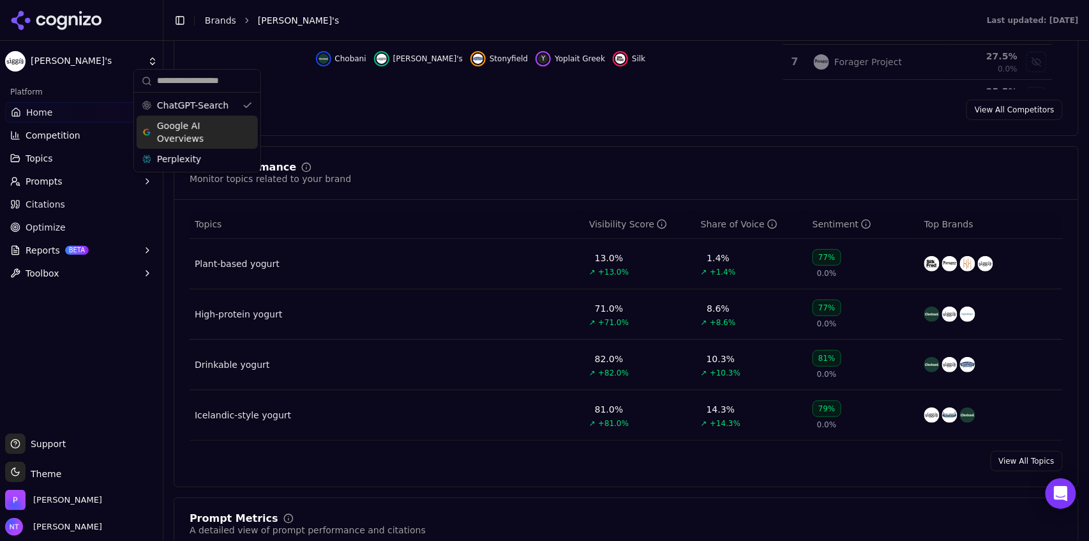
click at [607, 106] on div "View All Competitors" at bounding box center [626, 110] width 904 height 20
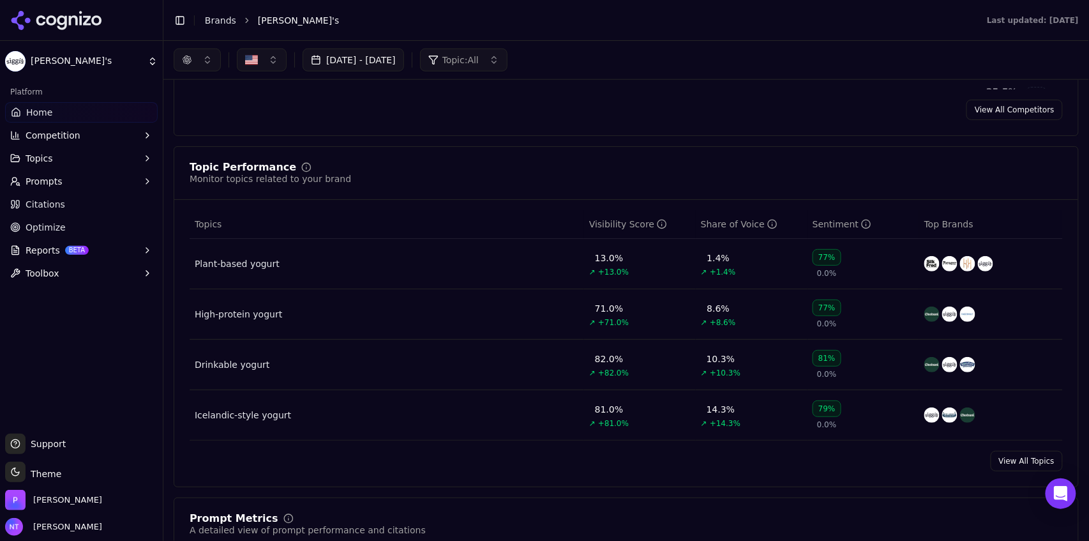
scroll to position [426, 0]
click at [206, 65] on button "button" at bounding box center [197, 60] width 47 height 23
click at [190, 165] on span "Perplexity" at bounding box center [179, 164] width 44 height 13
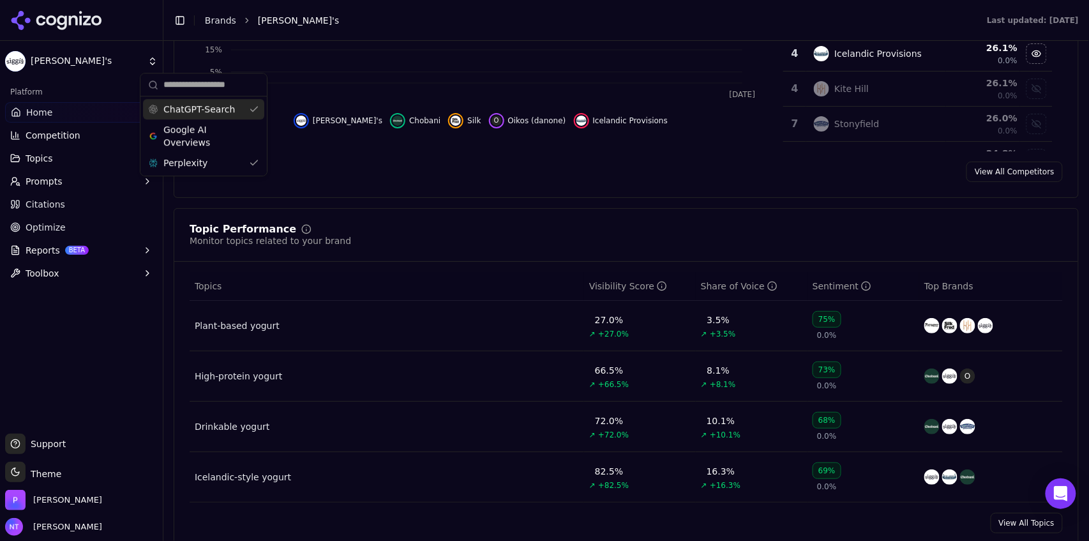
click at [209, 116] on div "ChatGPT-Search Google AI Overviews Perplexity" at bounding box center [203, 136] width 121 height 74
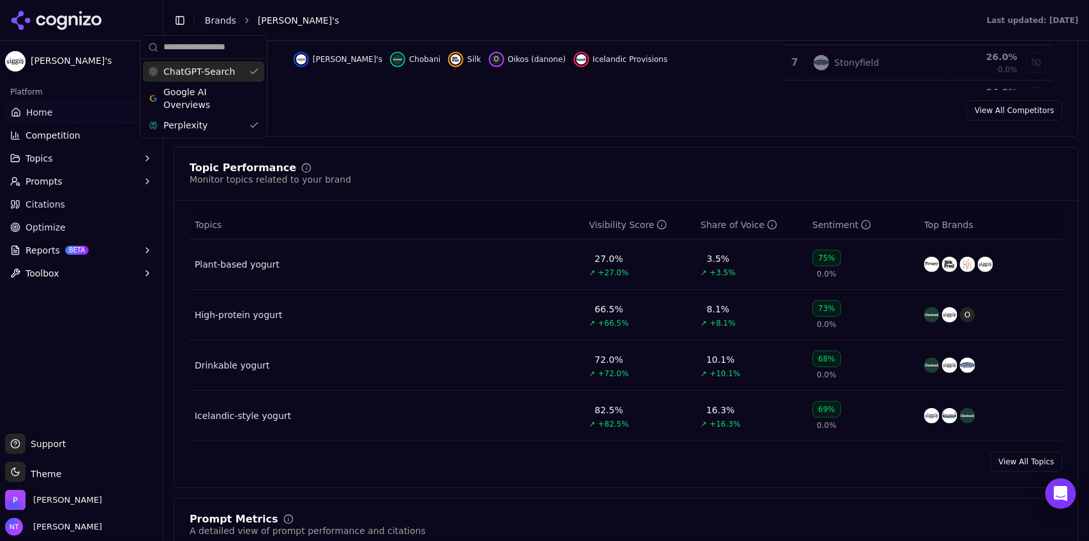
click at [234, 73] on div "ChatGPT-Search" at bounding box center [203, 71] width 121 height 20
